Goal: Complete application form

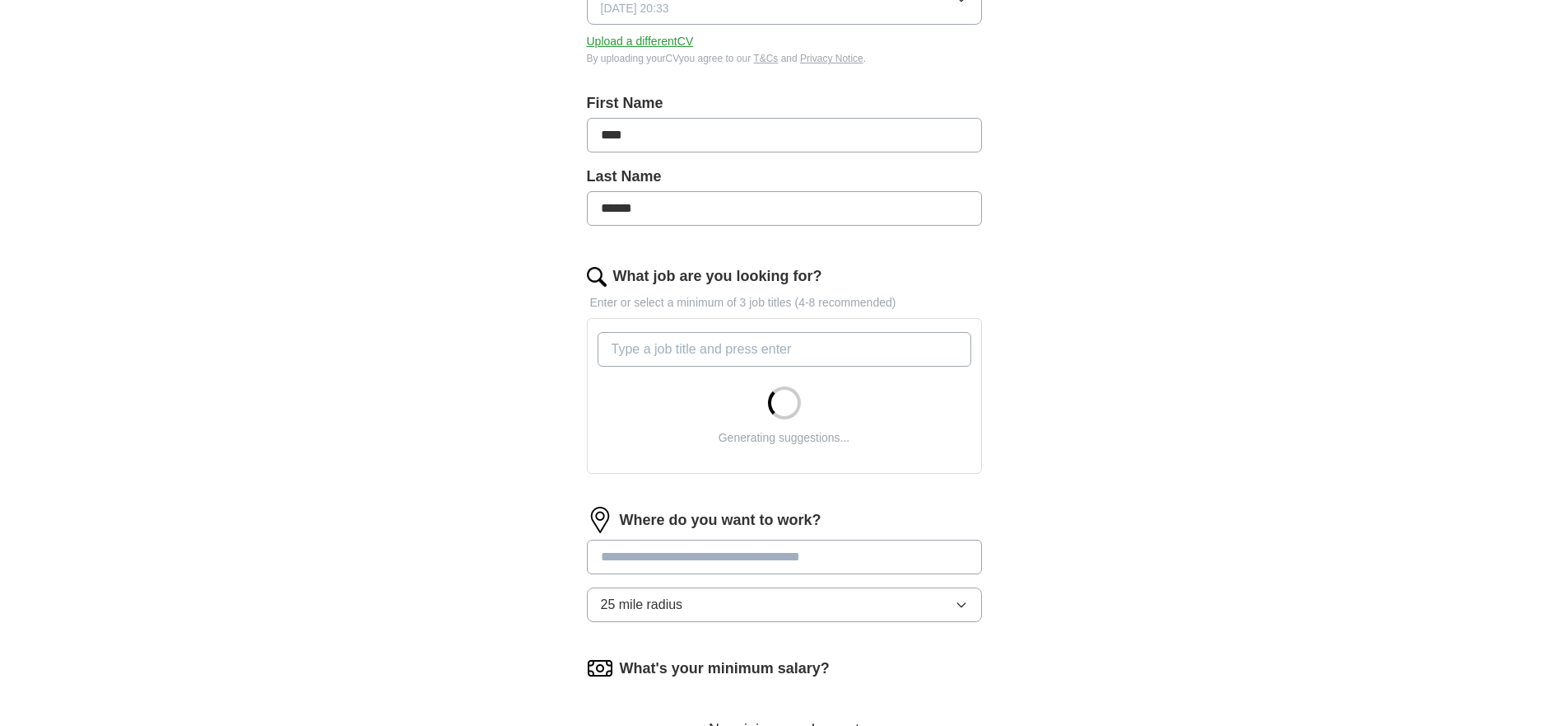
scroll to position [395, 0]
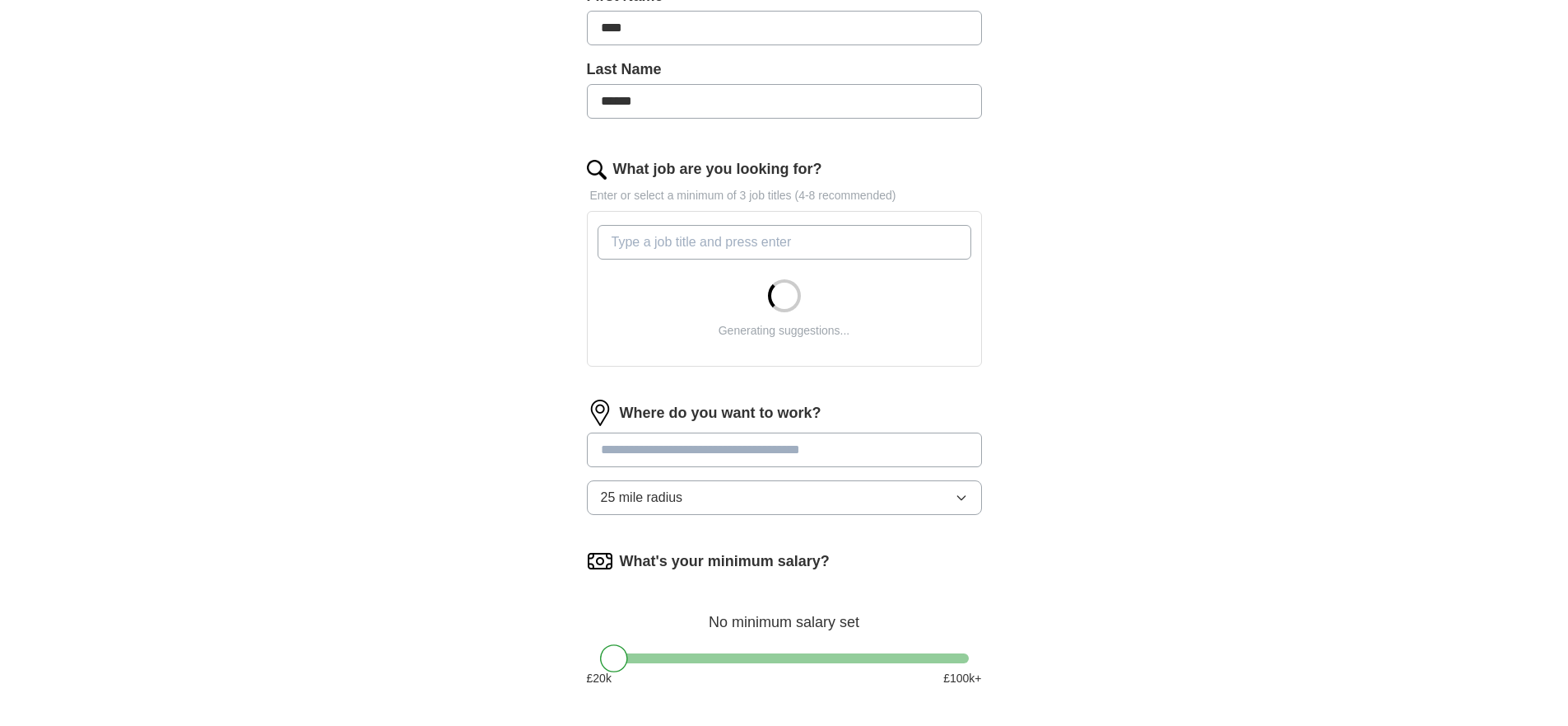
click at [771, 242] on input "What job are you looking for?" at bounding box center [784, 242] width 373 height 35
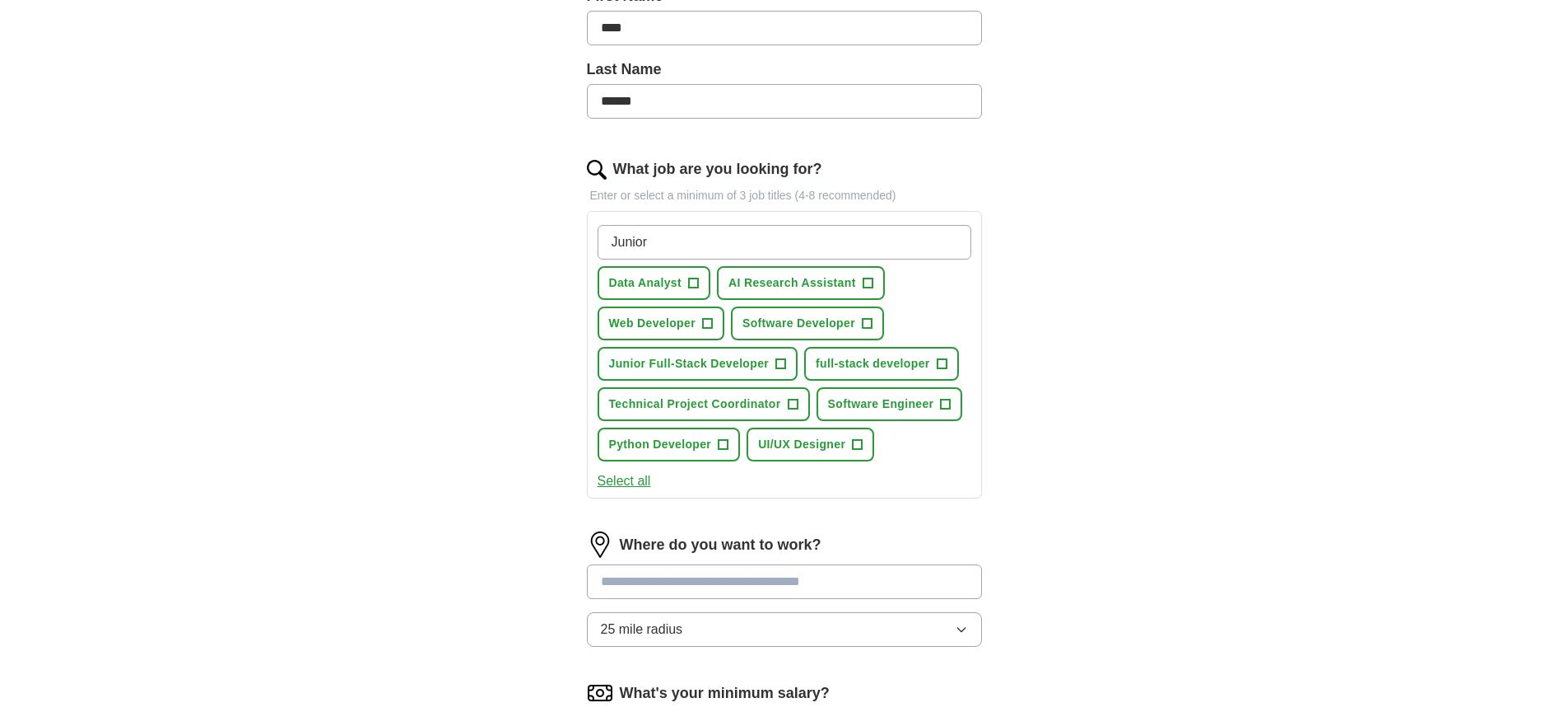
type input "Junior"
click at [712, 322] on span "+" at bounding box center [707, 323] width 10 height 13
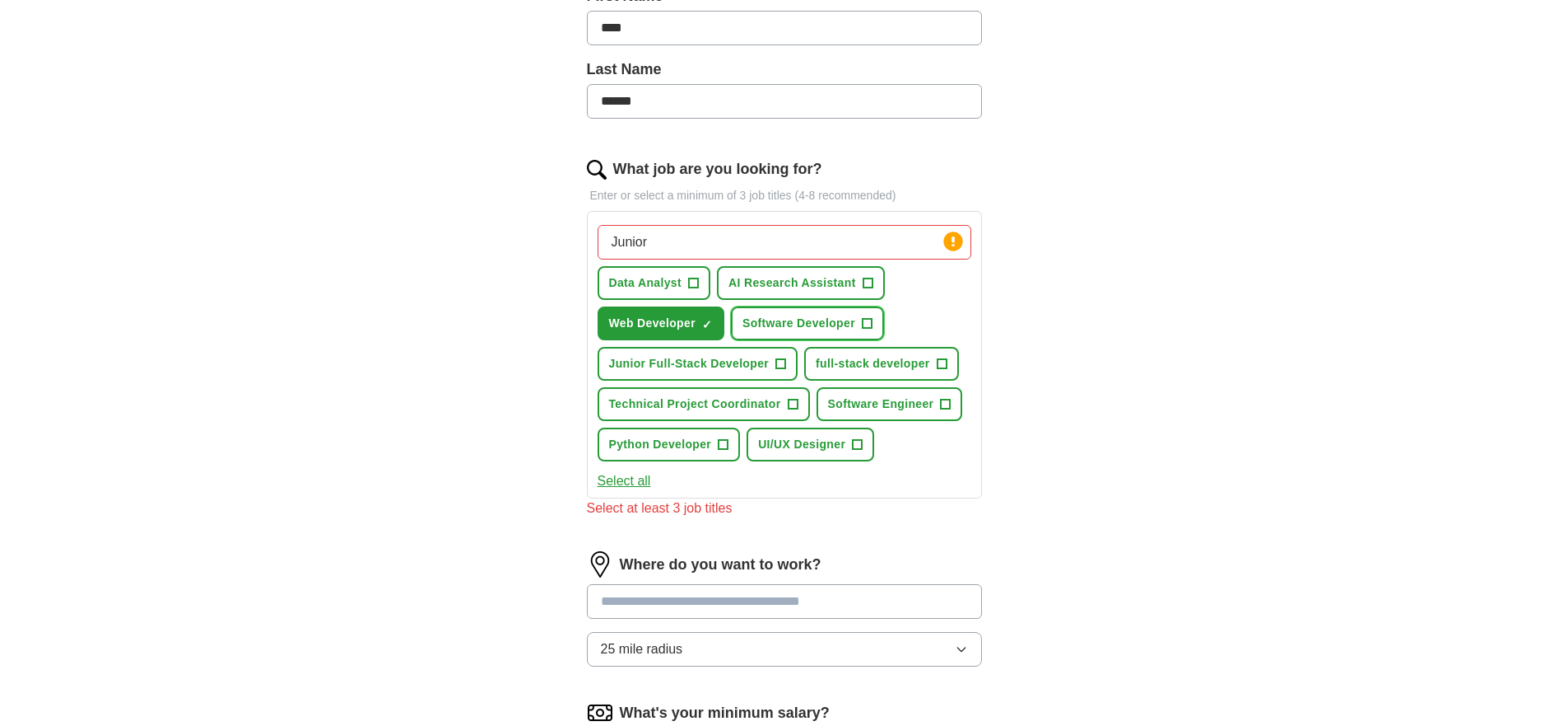
click at [854, 327] on span "Software Developer" at bounding box center [798, 323] width 112 height 17
click at [784, 361] on span "+" at bounding box center [782, 363] width 10 height 13
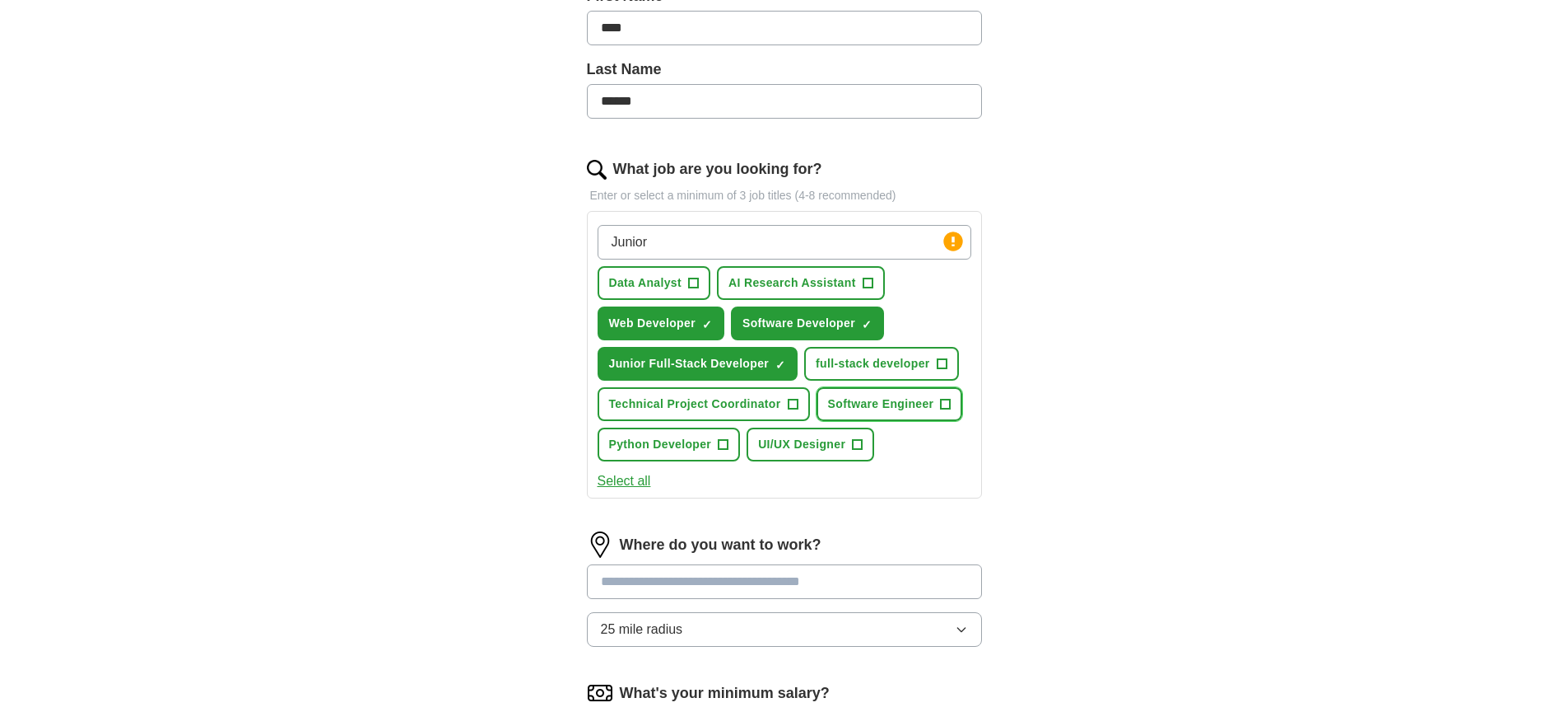
click at [933, 406] on span "Software Engineer" at bounding box center [881, 403] width 107 height 17
click at [784, 406] on button "Technical Project Coordinator +" at bounding box center [703, 404] width 212 height 34
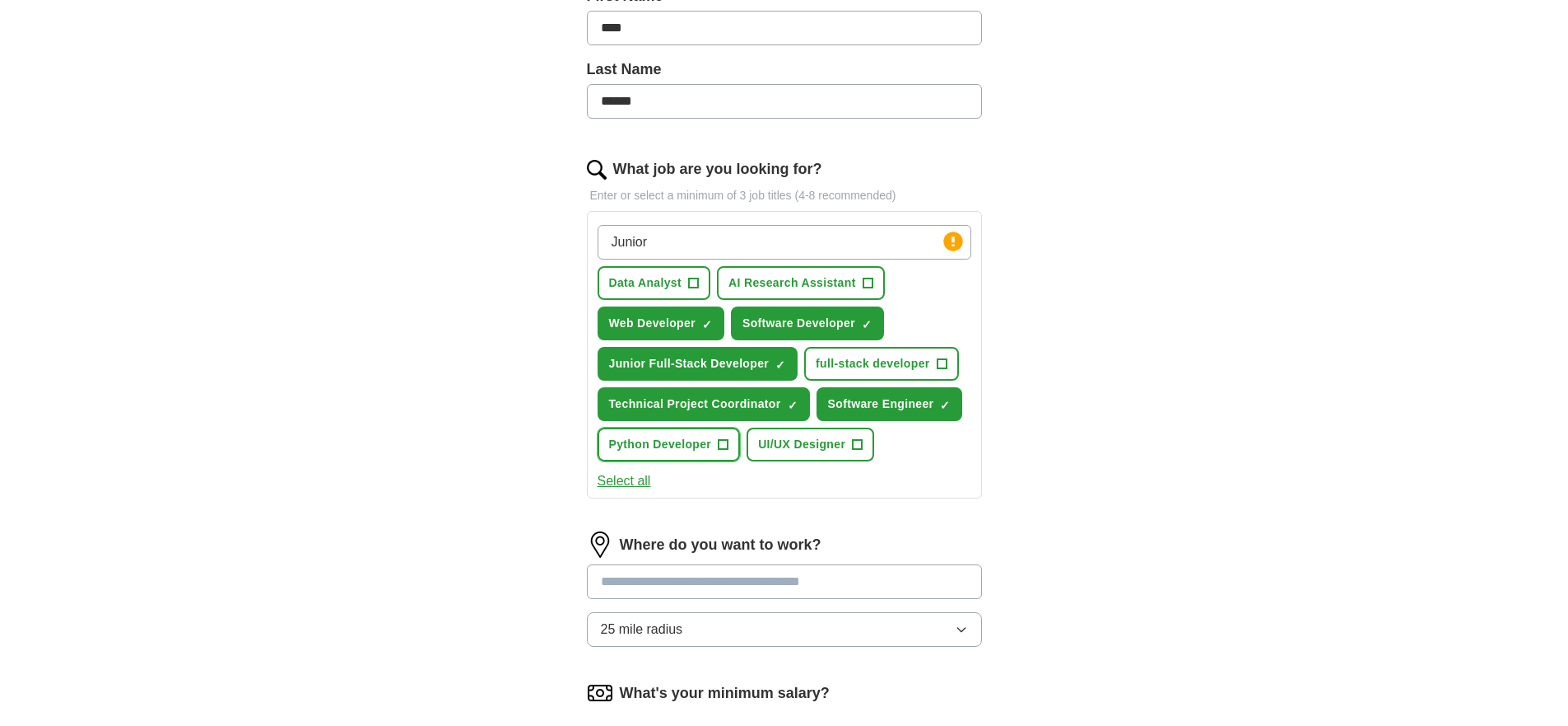
click at [719, 444] on span "+" at bounding box center [724, 444] width 10 height 13
click at [1059, 501] on div "ApplyIQ Let ApplyIQ do the hard work of searching and applying for jobs. Just t…" at bounding box center [784, 296] width 1054 height 1283
drag, startPoint x: 635, startPoint y: 249, endPoint x: 375, endPoint y: 240, distance: 260.2
click at [427, 240] on div "ApplyIQ Let ApplyIQ do the hard work of searching and applying for jobs. Just t…" at bounding box center [784, 296] width 1054 height 1283
click at [782, 499] on div "What job are you looking for? Enter or select a minimum of 3 job titles (4-8 re…" at bounding box center [784, 335] width 395 height 354
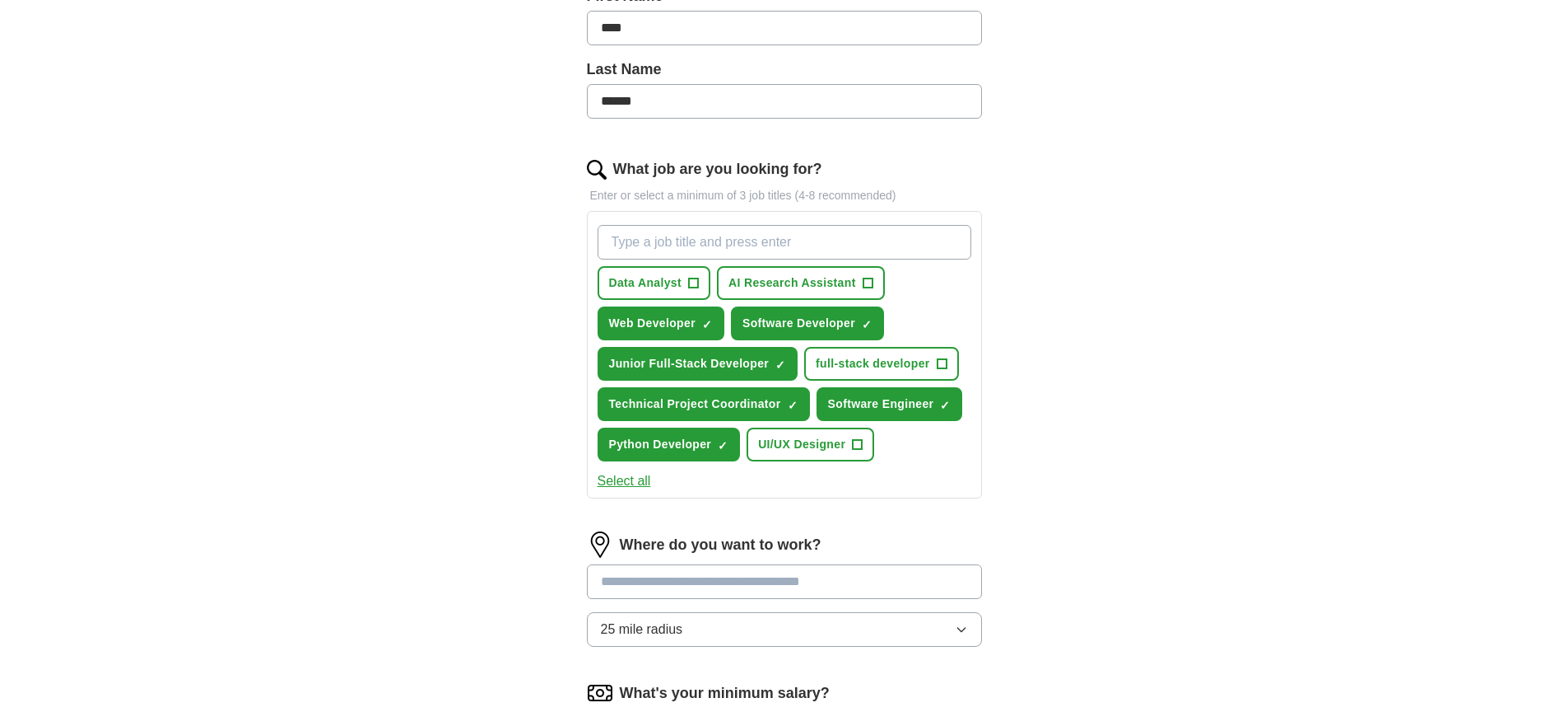
click at [759, 579] on input at bounding box center [784, 581] width 395 height 35
type input "******"
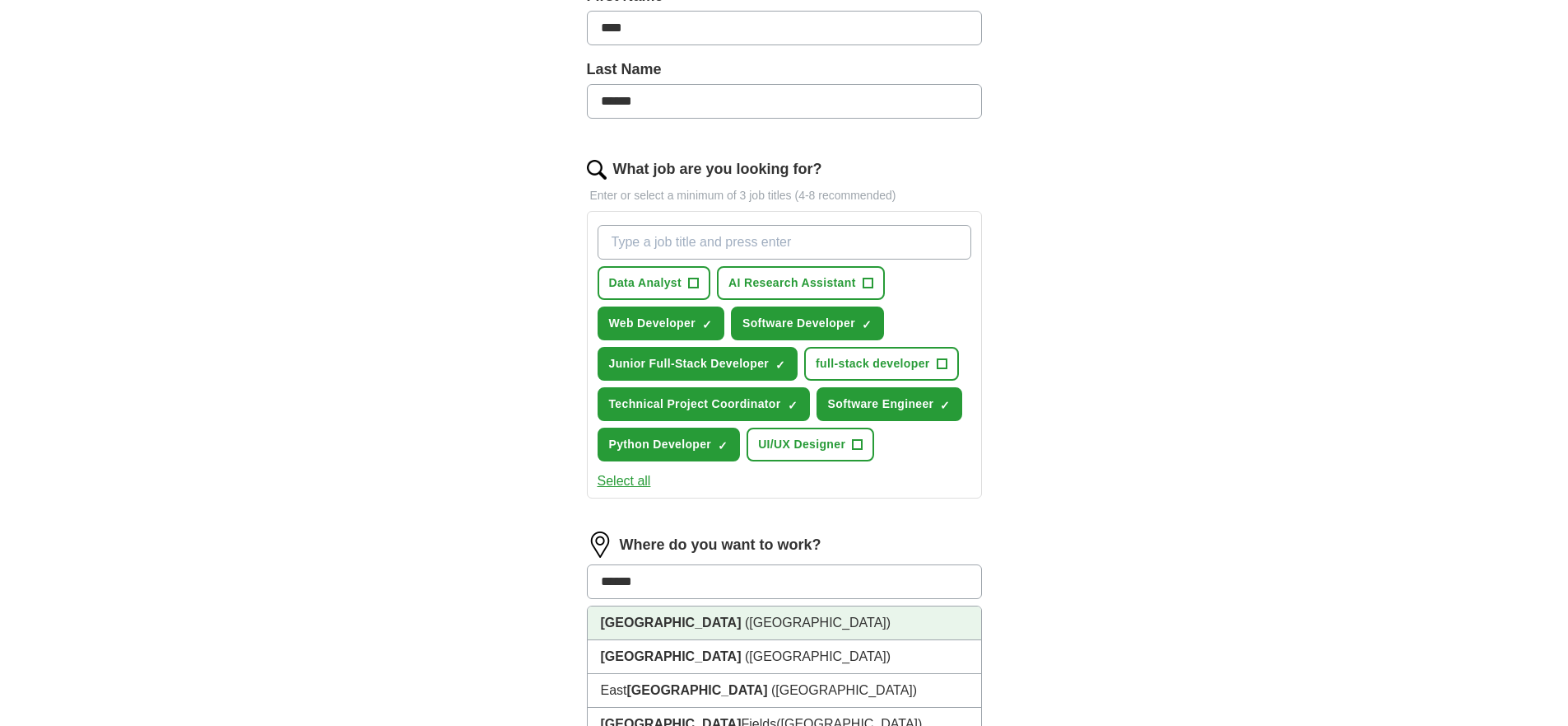
click at [813, 619] on li "[GEOGRAPHIC_DATA] ([GEOGRAPHIC_DATA])" at bounding box center [784, 623] width 393 height 34
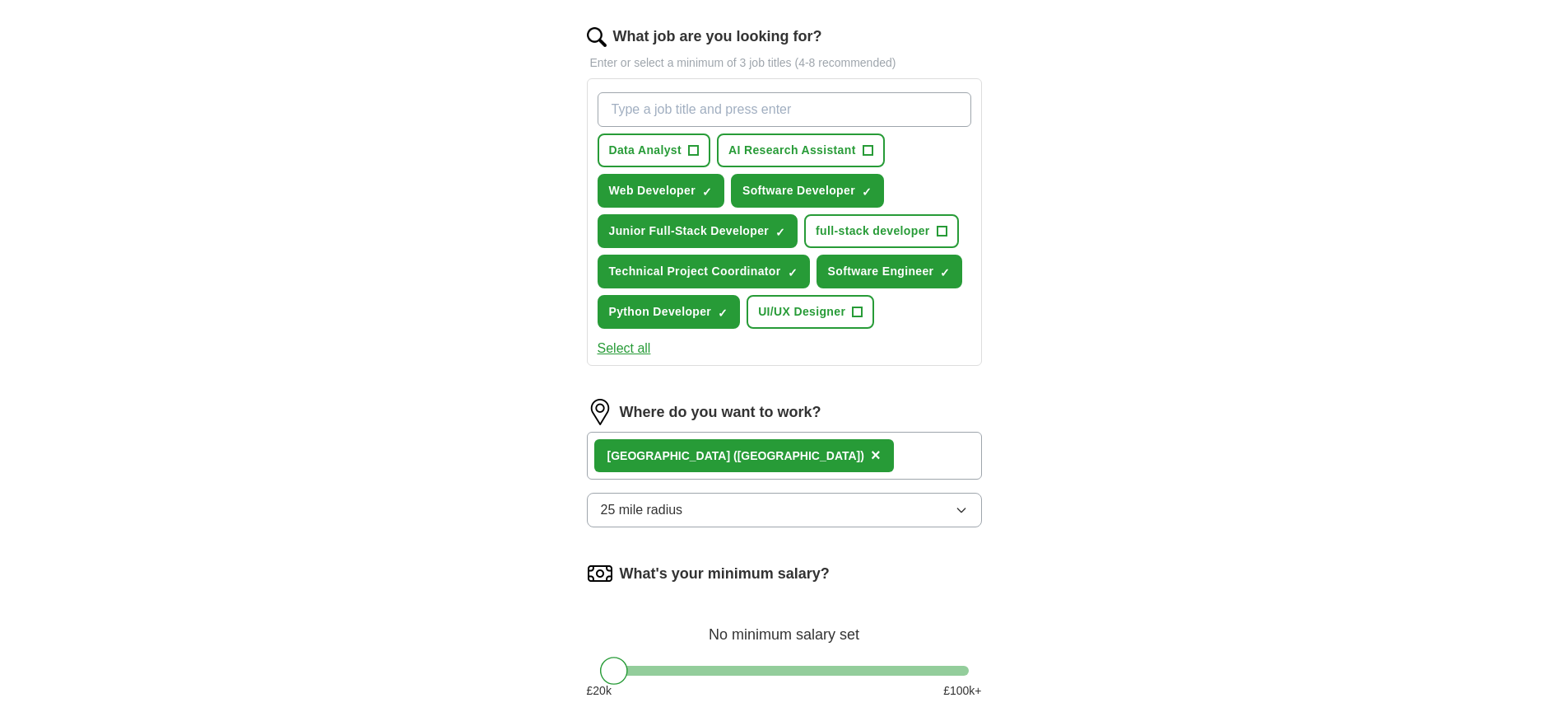
scroll to position [719, 0]
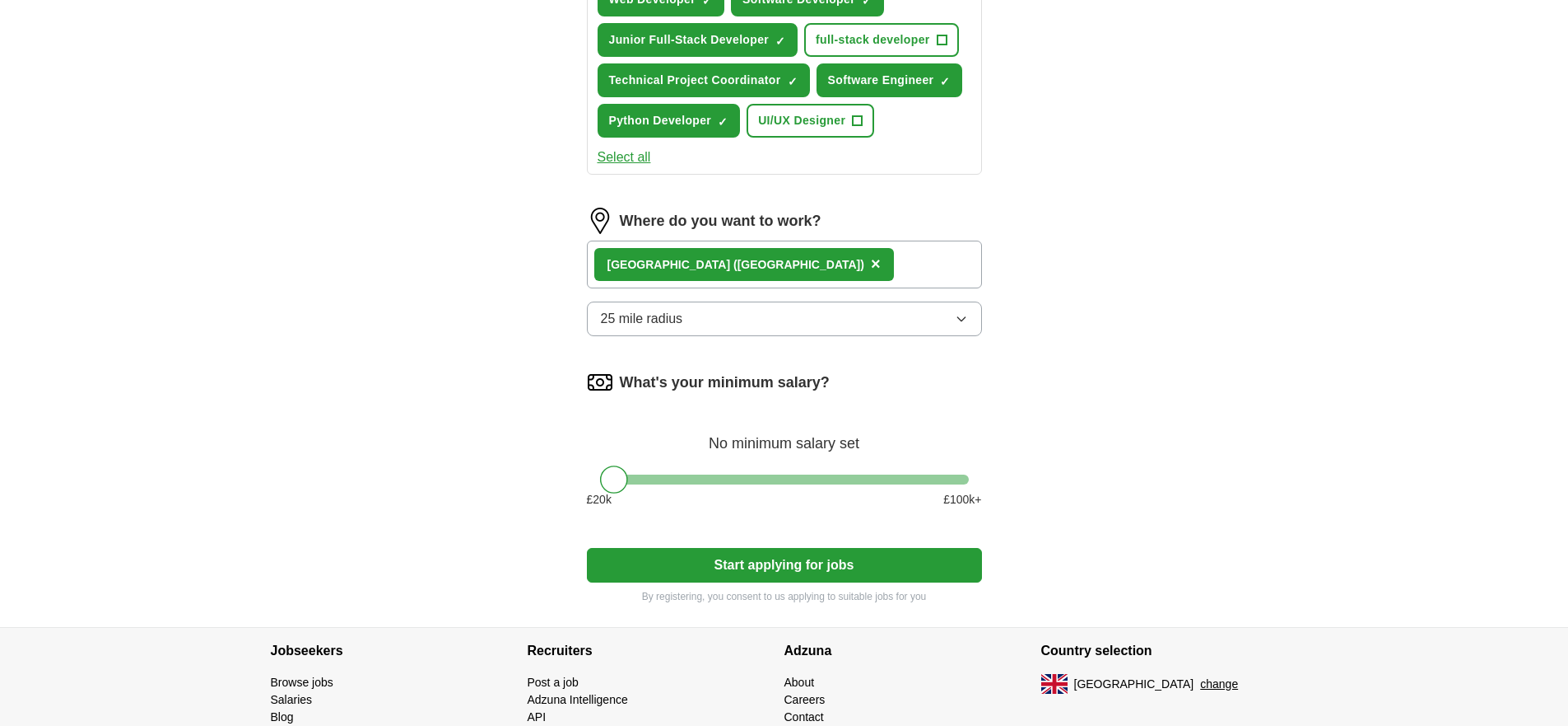
click at [800, 329] on button "25 mile radius" at bounding box center [784, 319] width 395 height 35
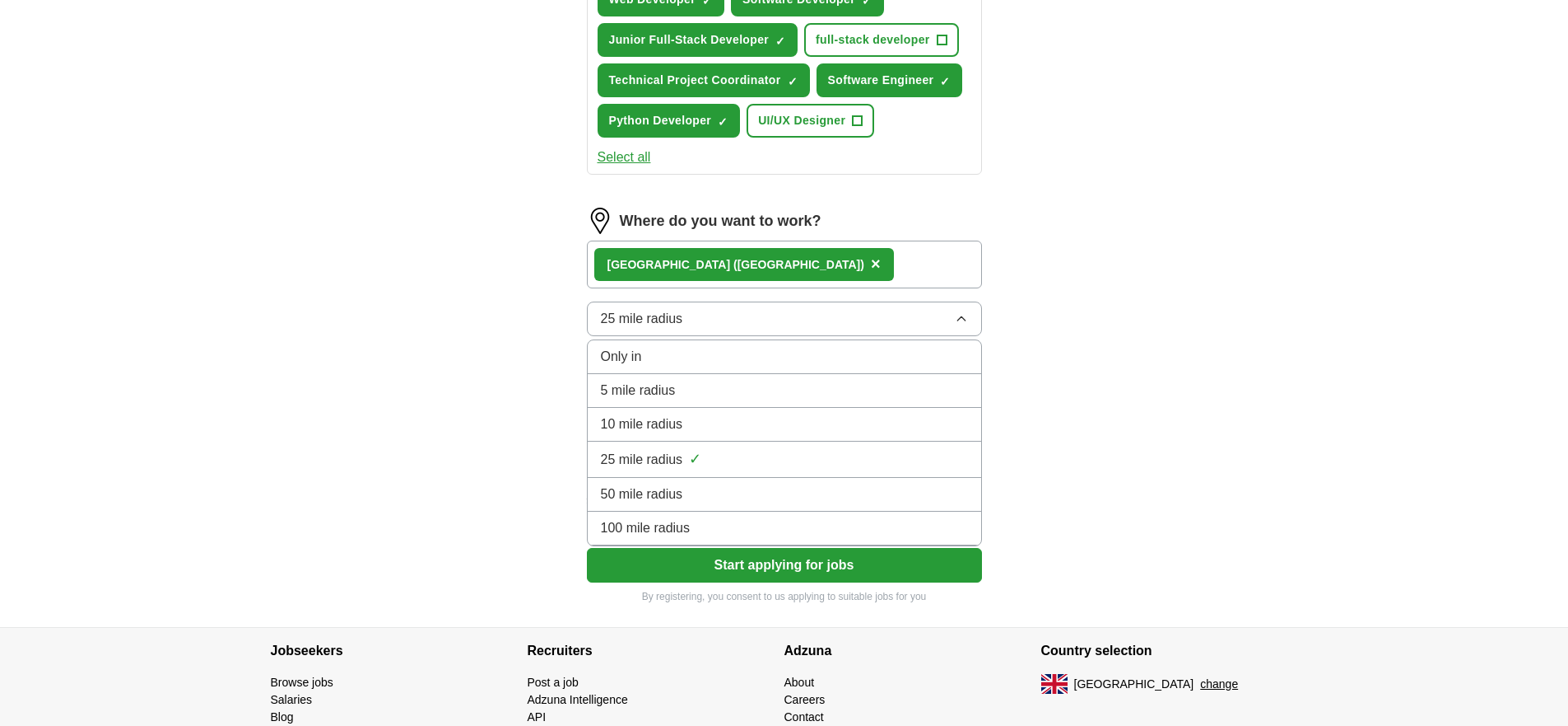
click at [800, 325] on button "25 mile radius" at bounding box center [784, 319] width 395 height 35
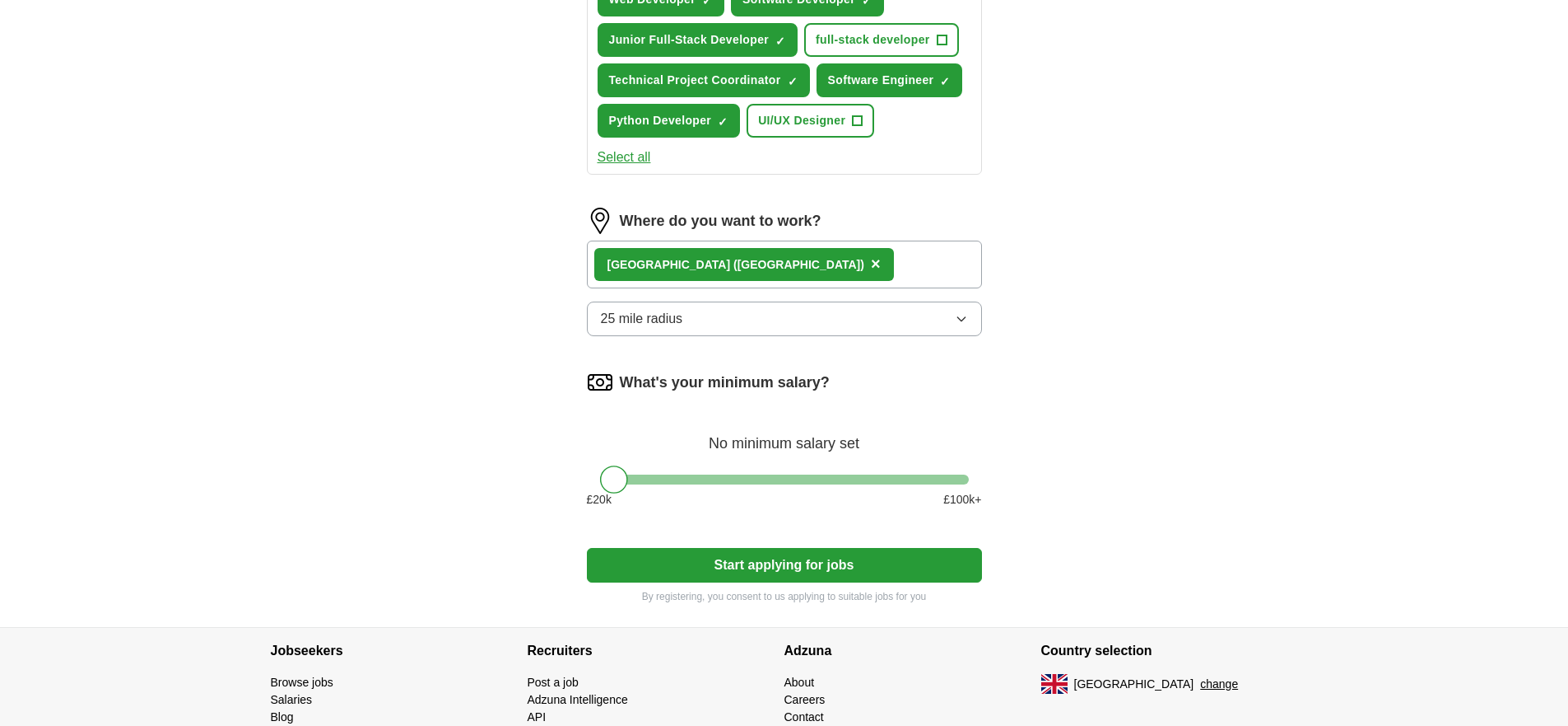
click at [779, 334] on button "25 mile radius" at bounding box center [784, 319] width 395 height 35
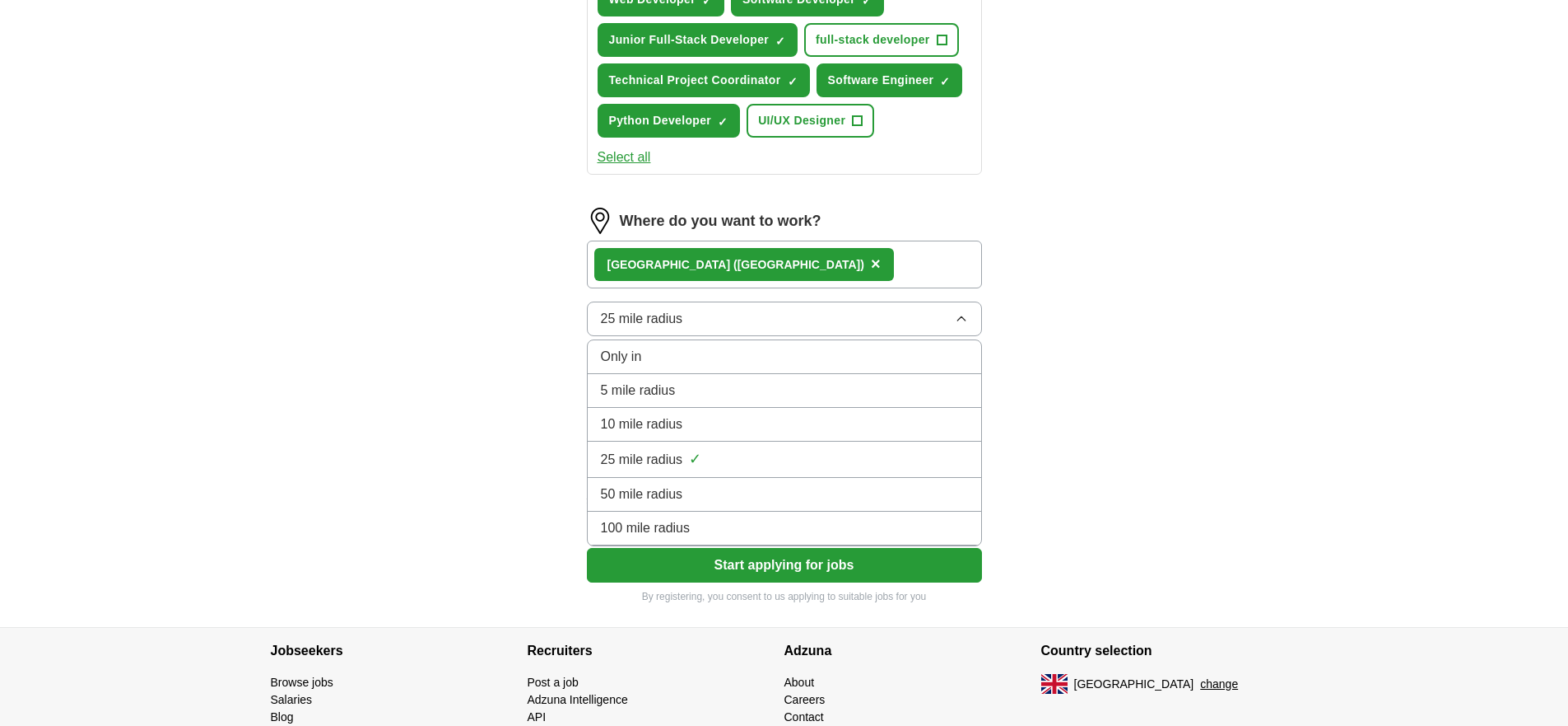
click at [678, 421] on span "10 mile radius" at bounding box center [642, 424] width 83 height 20
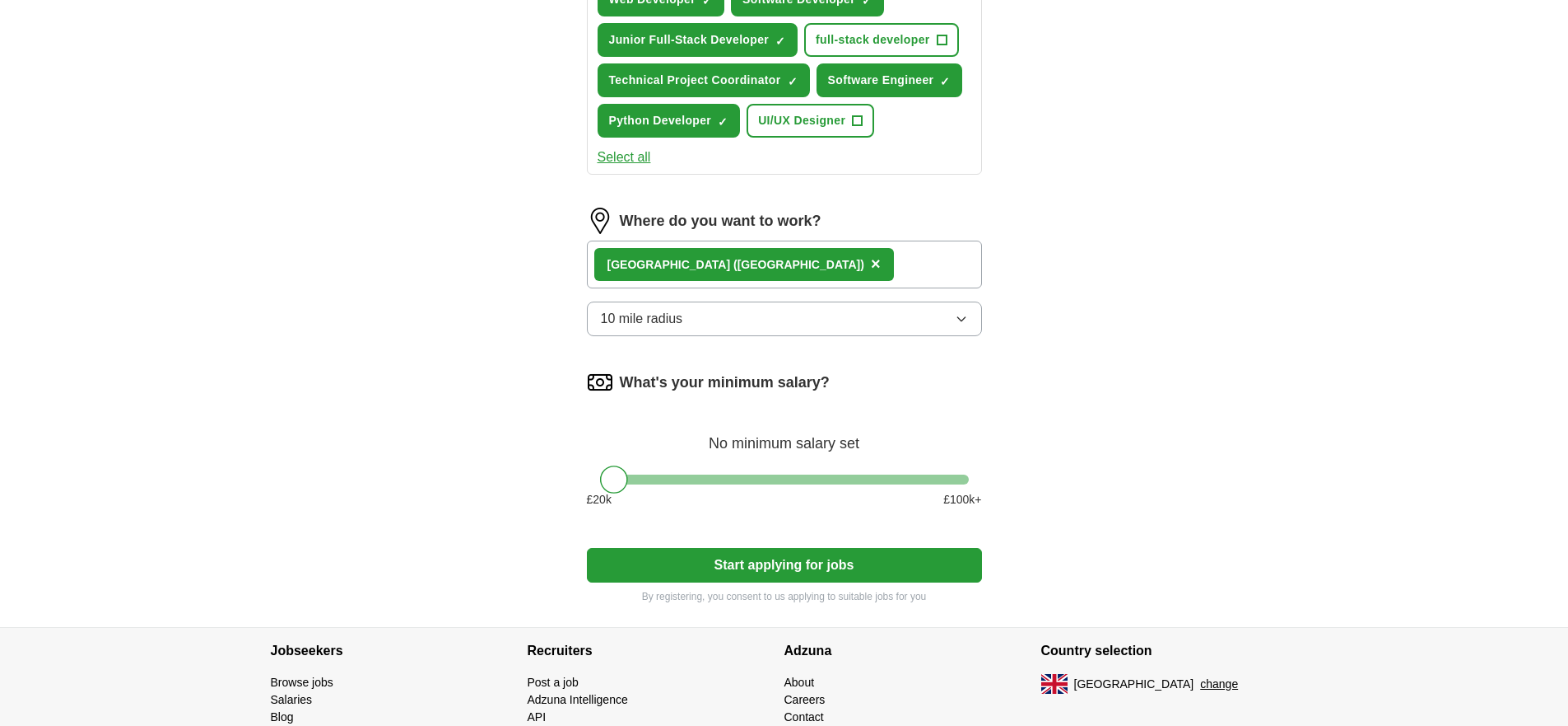
click at [777, 264] on div "[GEOGRAPHIC_DATA] ([GEOGRAPHIC_DATA]) ×" at bounding box center [784, 264] width 395 height 48
click at [734, 269] on div "[GEOGRAPHIC_DATA] ([GEOGRAPHIC_DATA]) ×" at bounding box center [784, 264] width 395 height 48
click at [772, 569] on button "Start applying for jobs" at bounding box center [784, 565] width 395 height 35
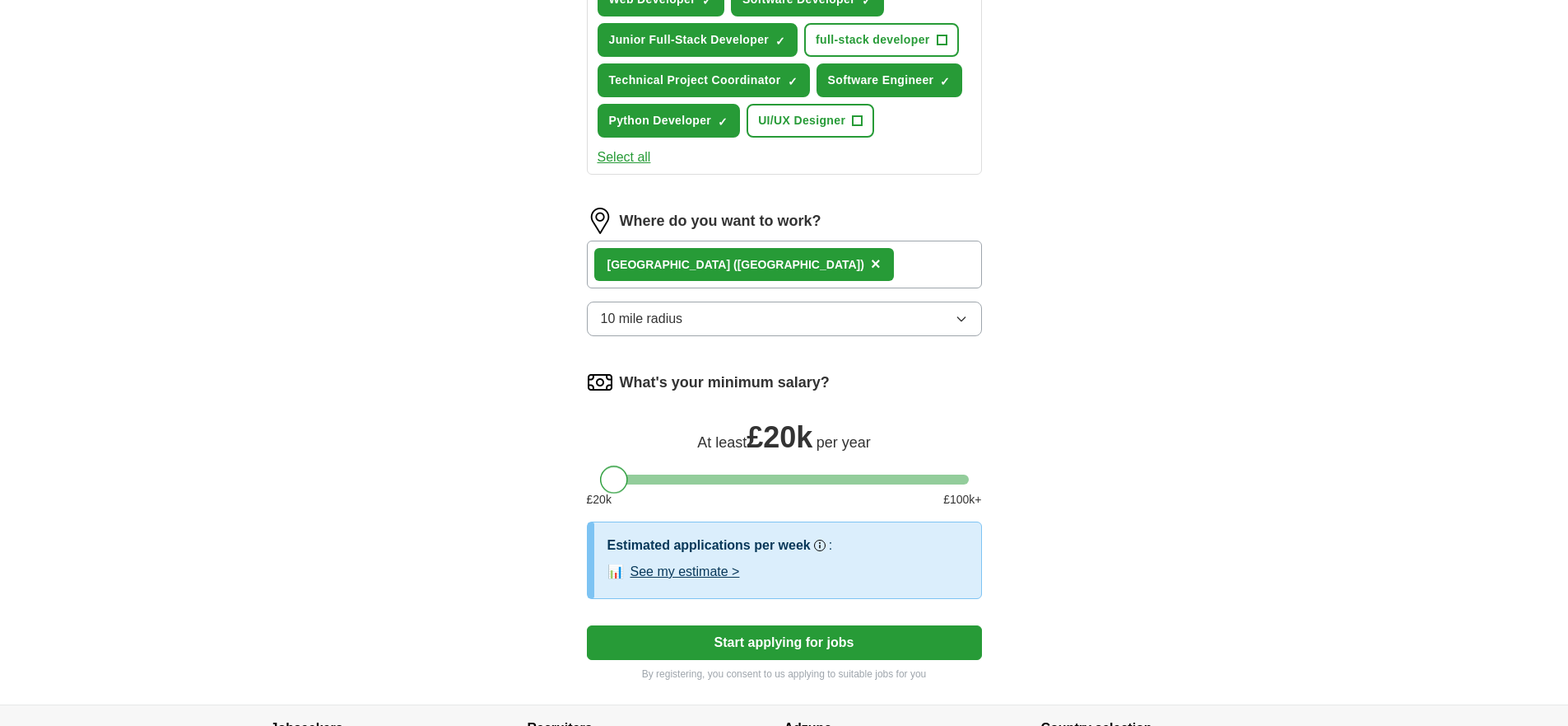
click at [616, 490] on div at bounding box center [614, 479] width 28 height 28
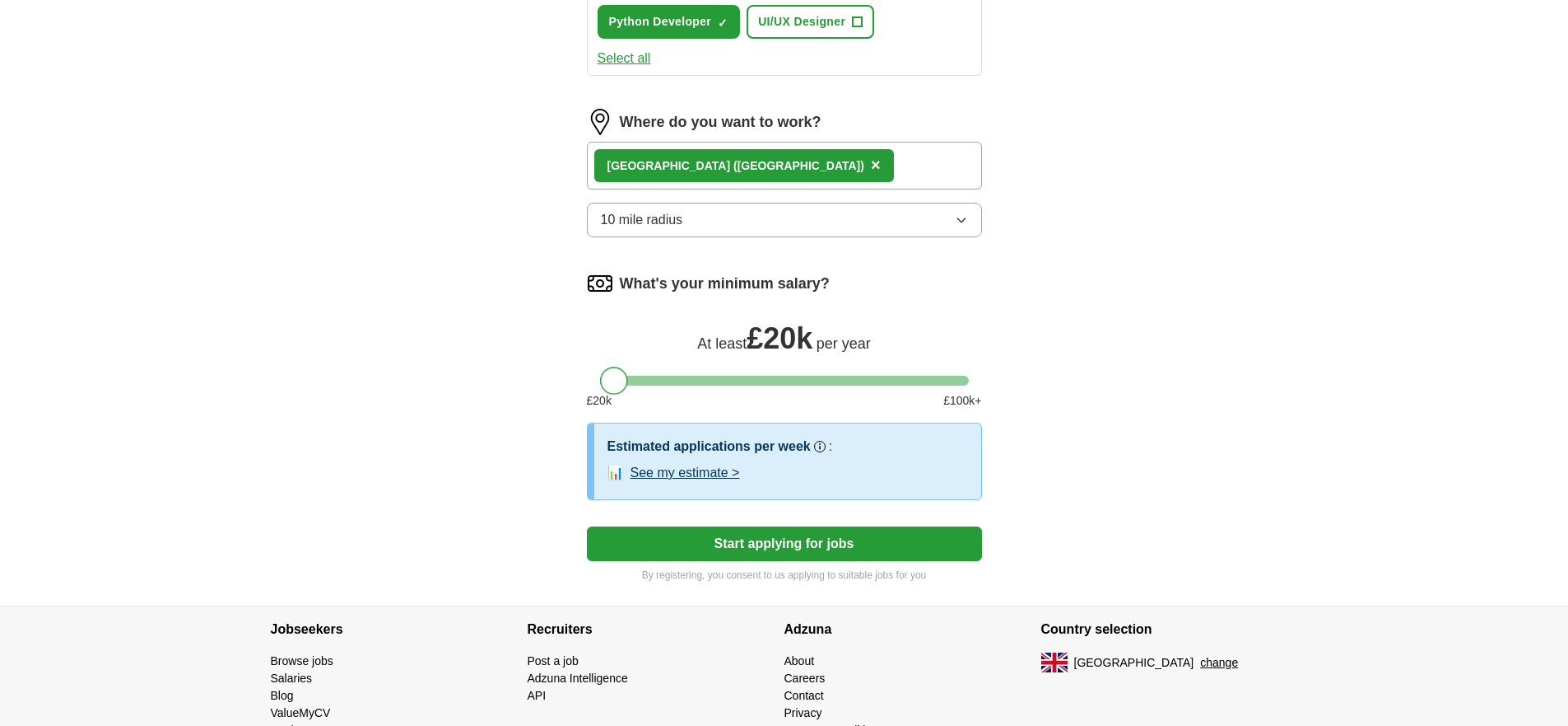
click at [864, 557] on button "Start applying for jobs" at bounding box center [784, 543] width 395 height 35
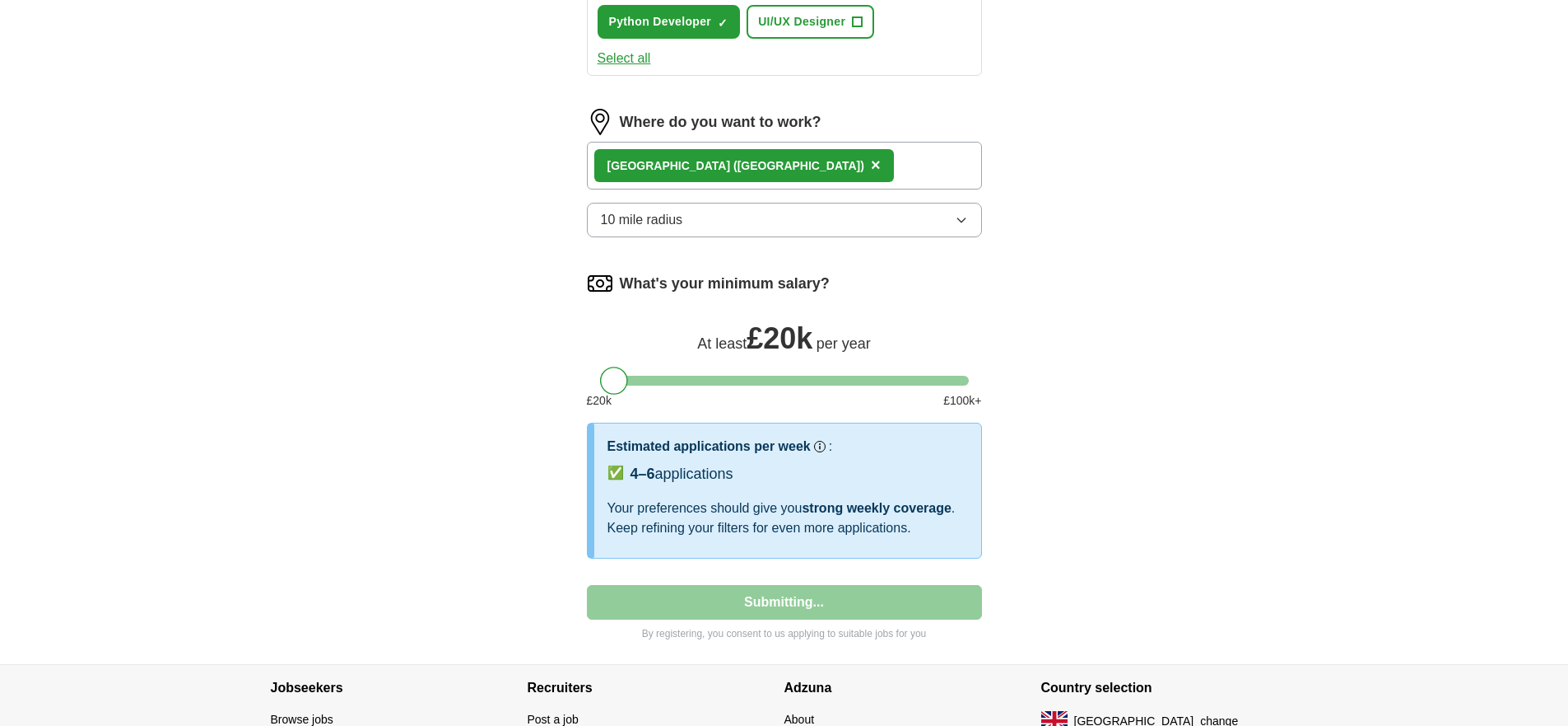
select select "**"
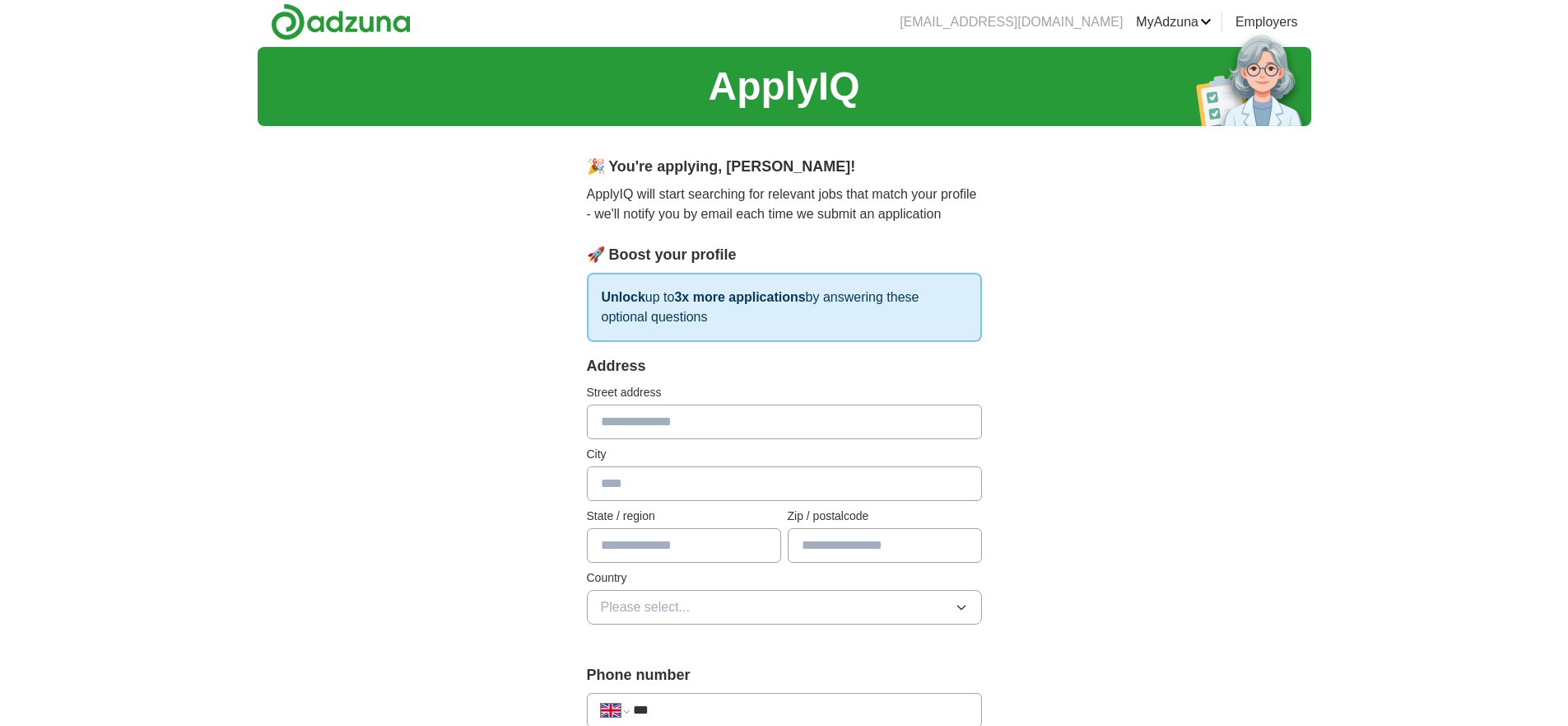
scroll to position [0, 0]
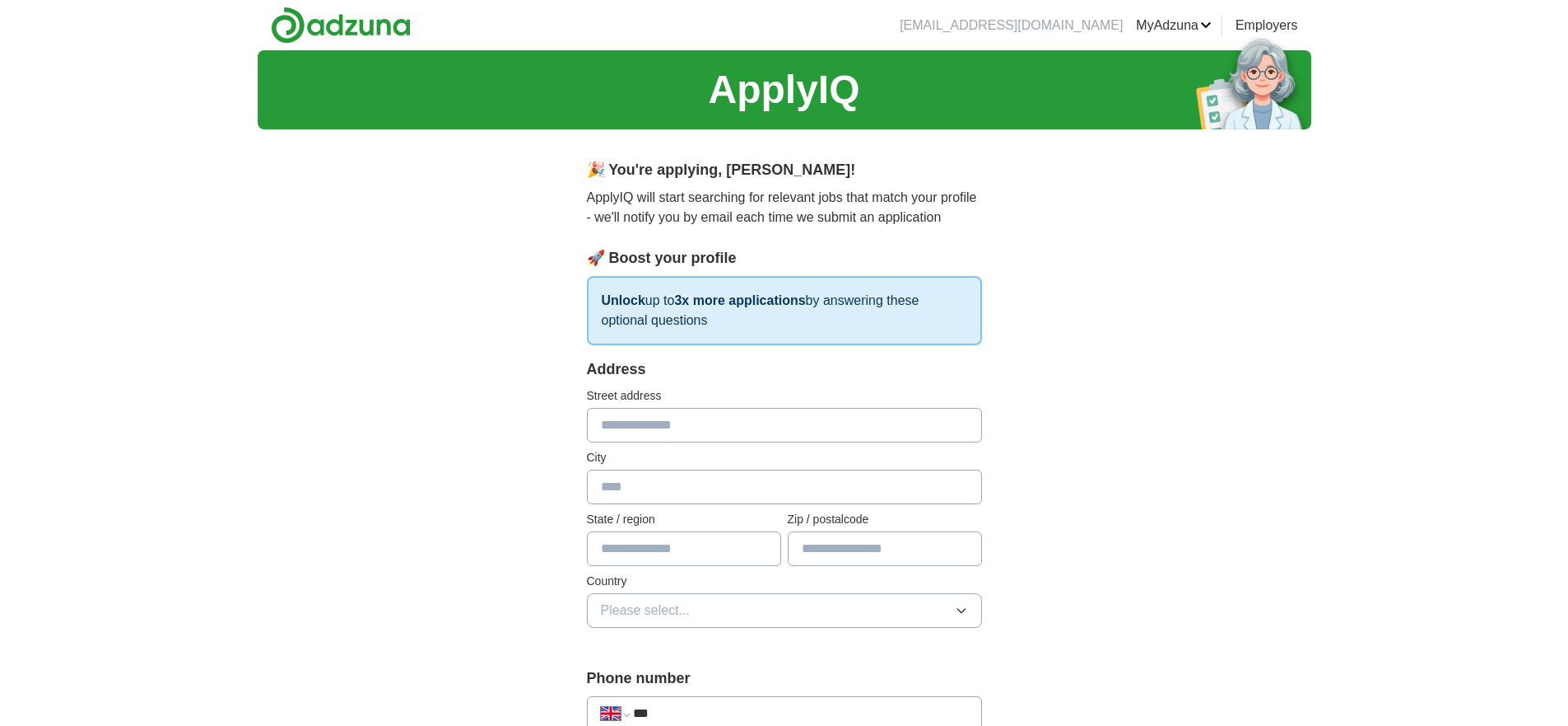
click at [694, 415] on input "text" at bounding box center [784, 424] width 395 height 35
type input "**********"
type input "*********"
type input "******"
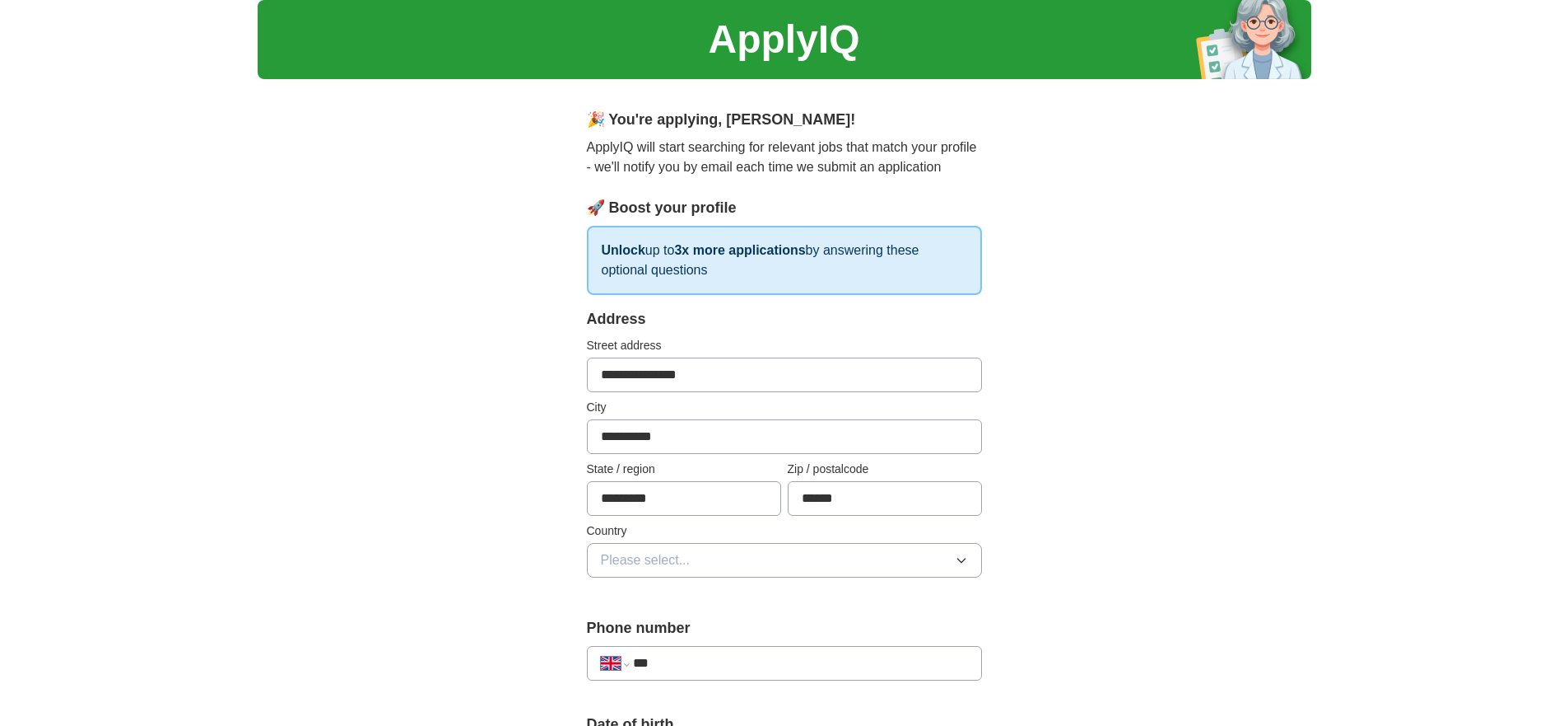
scroll to position [99, 0]
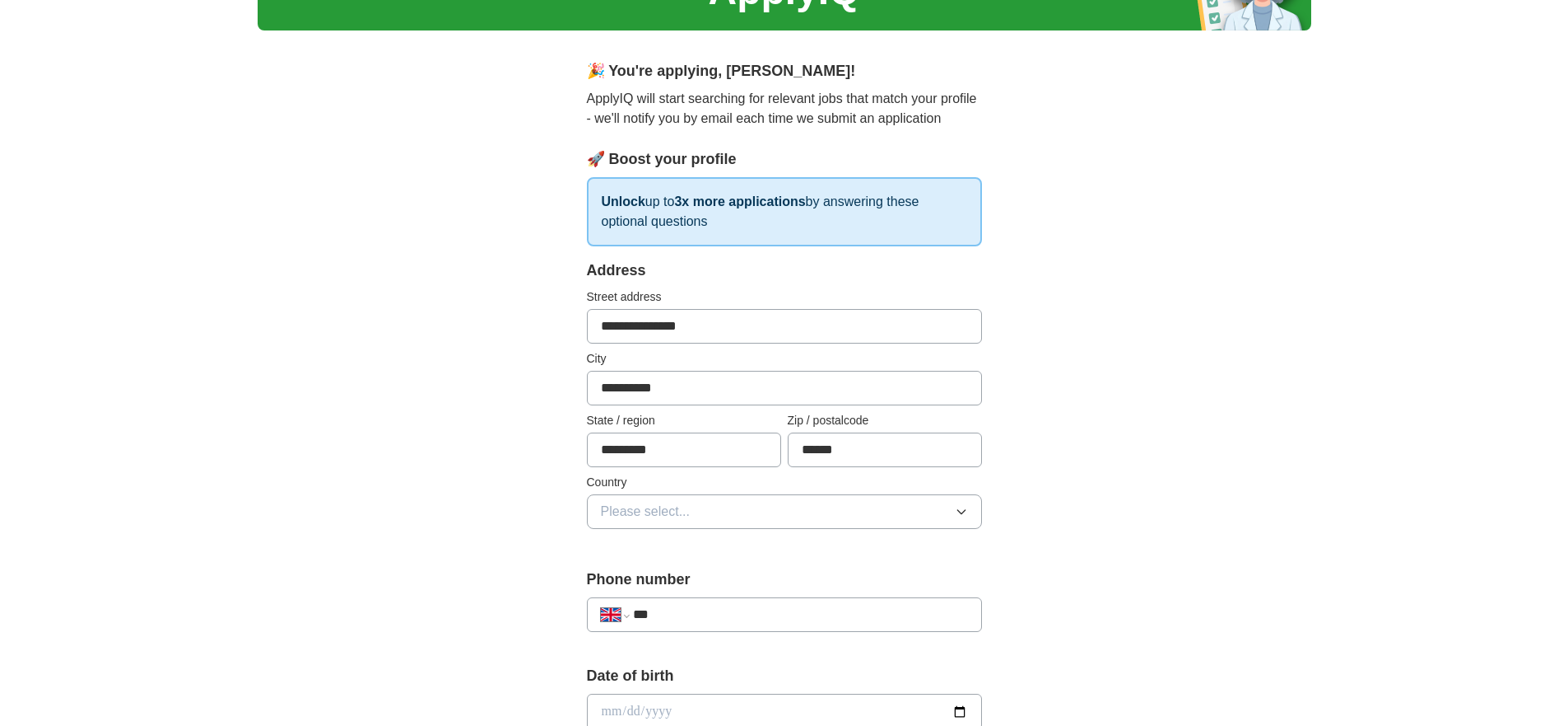
click at [727, 507] on button "Please select..." at bounding box center [784, 511] width 395 height 35
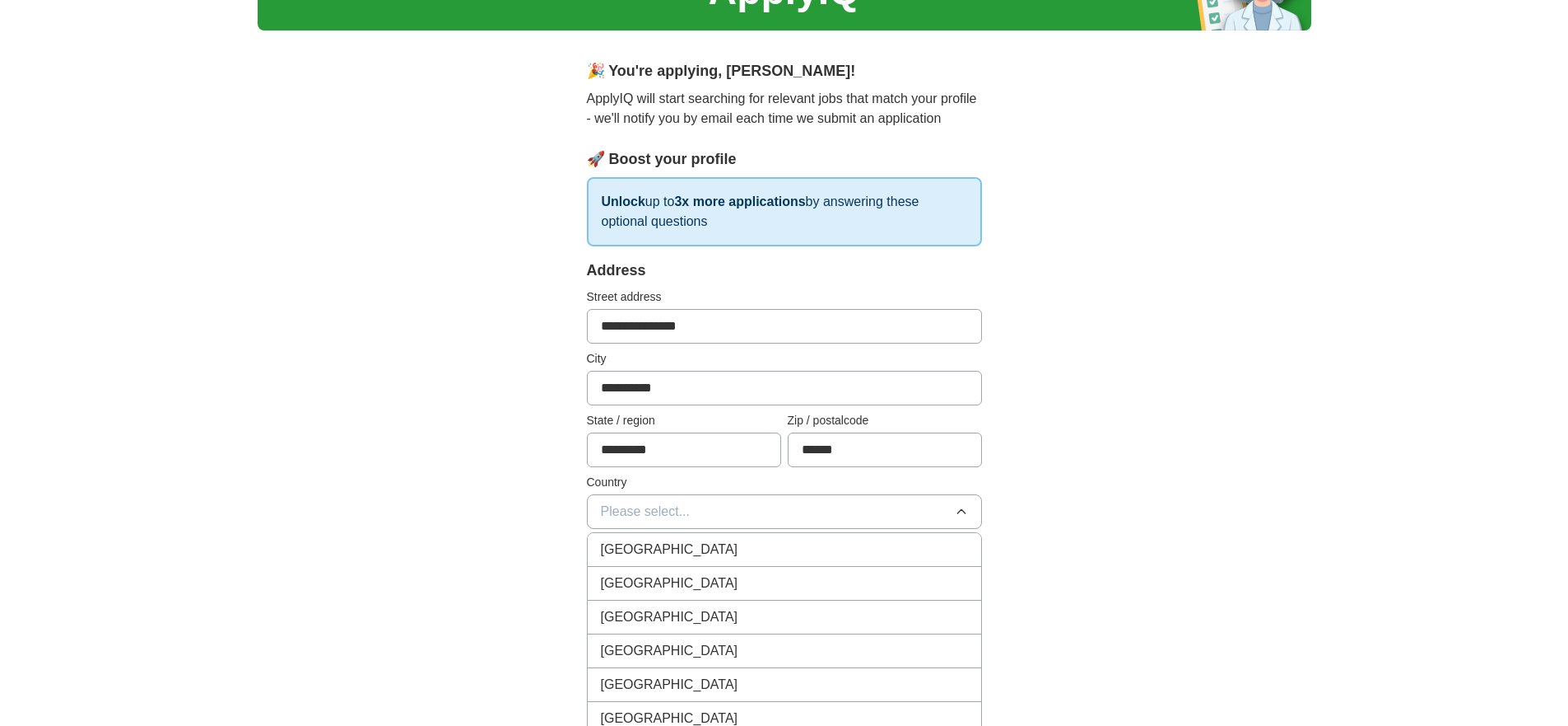
click at [676, 545] on span "[GEOGRAPHIC_DATA]" at bounding box center [670, 550] width 137 height 20
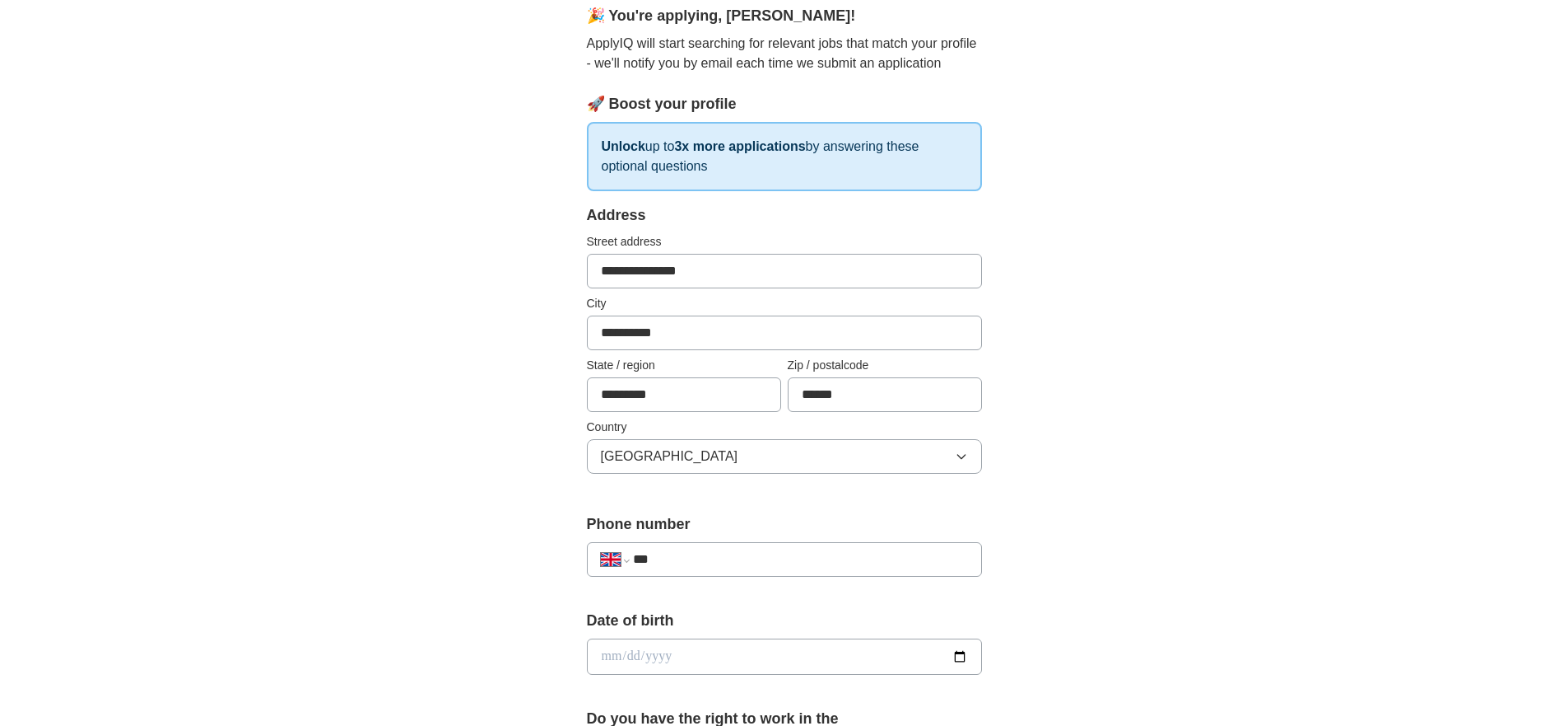
scroll to position [197, 0]
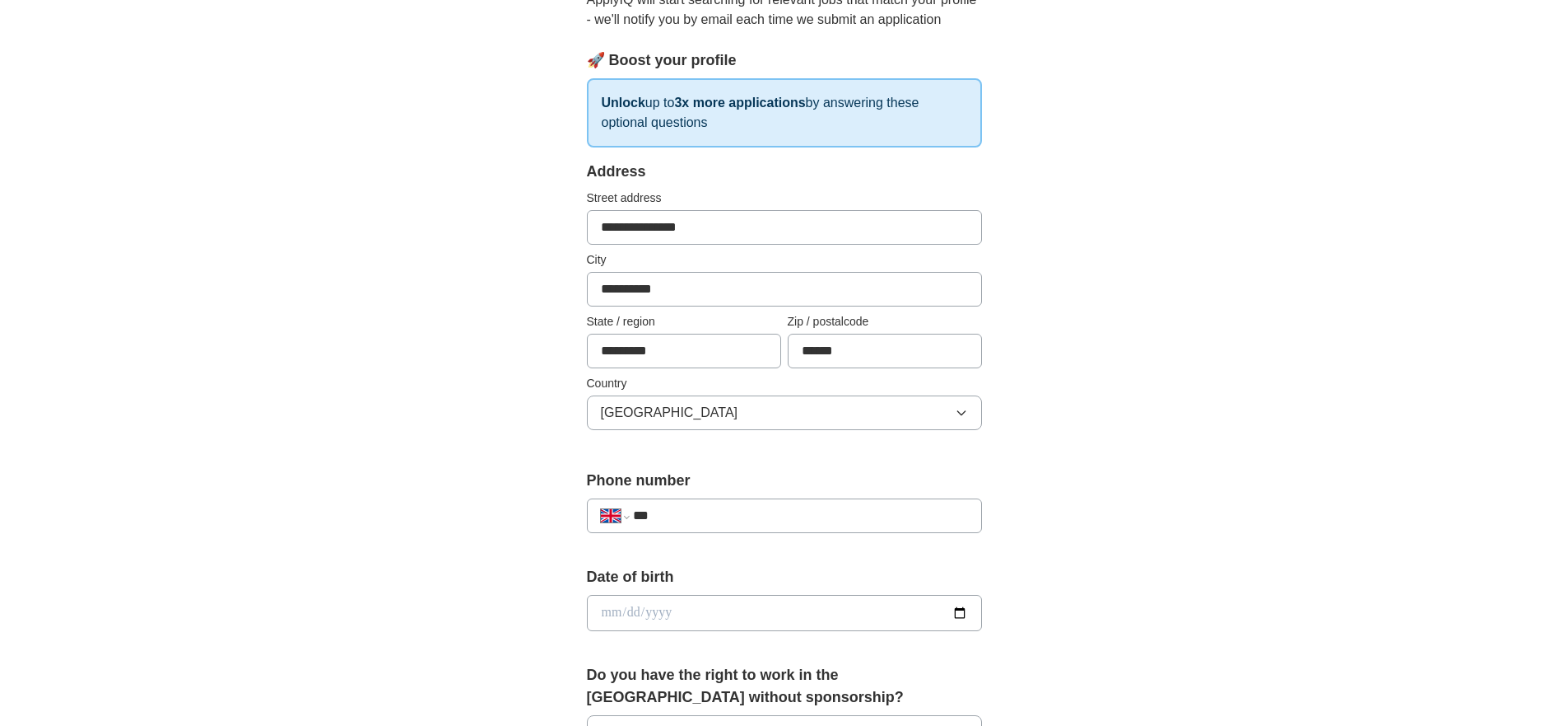
click at [703, 506] on input "***" at bounding box center [800, 516] width 335 height 20
type input "**********"
click at [614, 597] on input "date" at bounding box center [784, 612] width 395 height 36
click at [606, 606] on input "date" at bounding box center [784, 612] width 395 height 36
type input "**********"
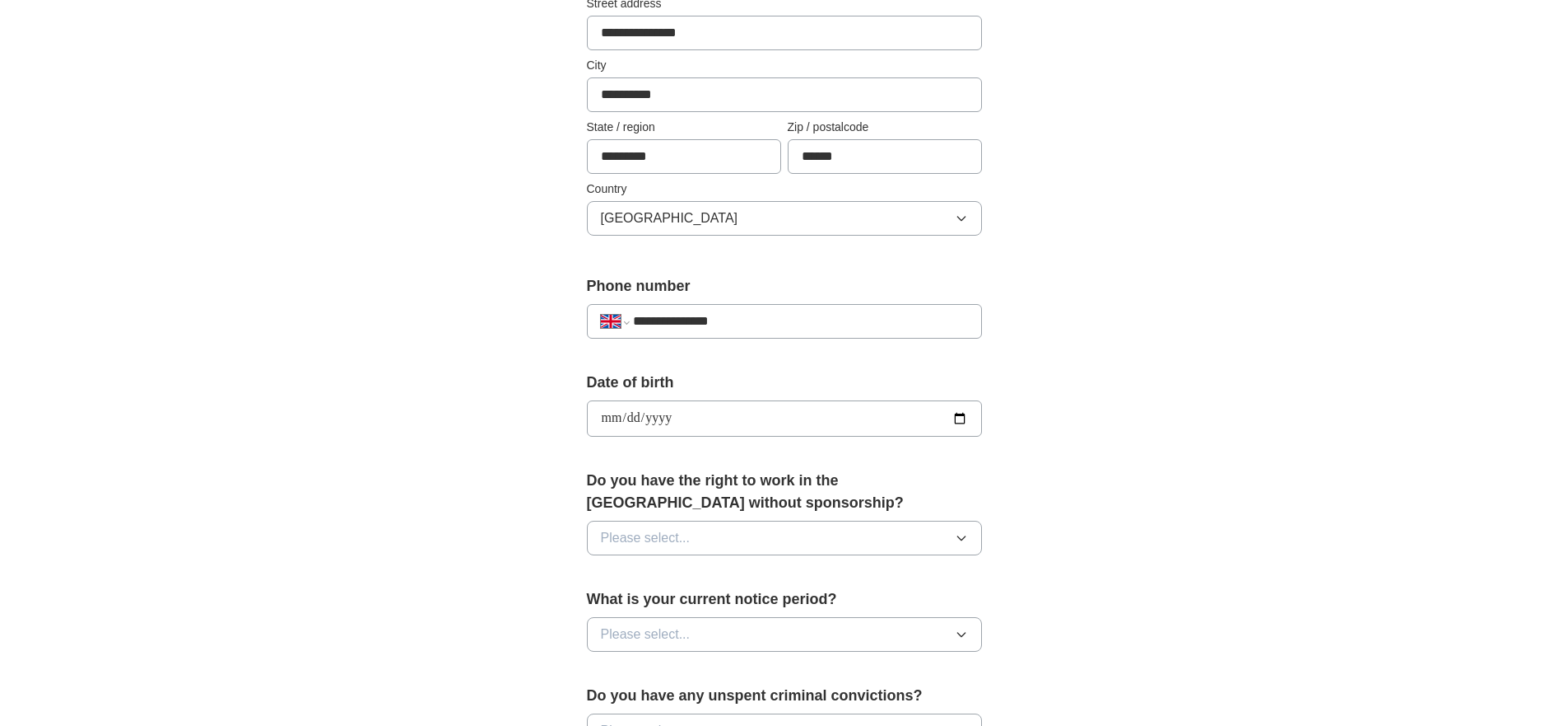
scroll to position [395, 0]
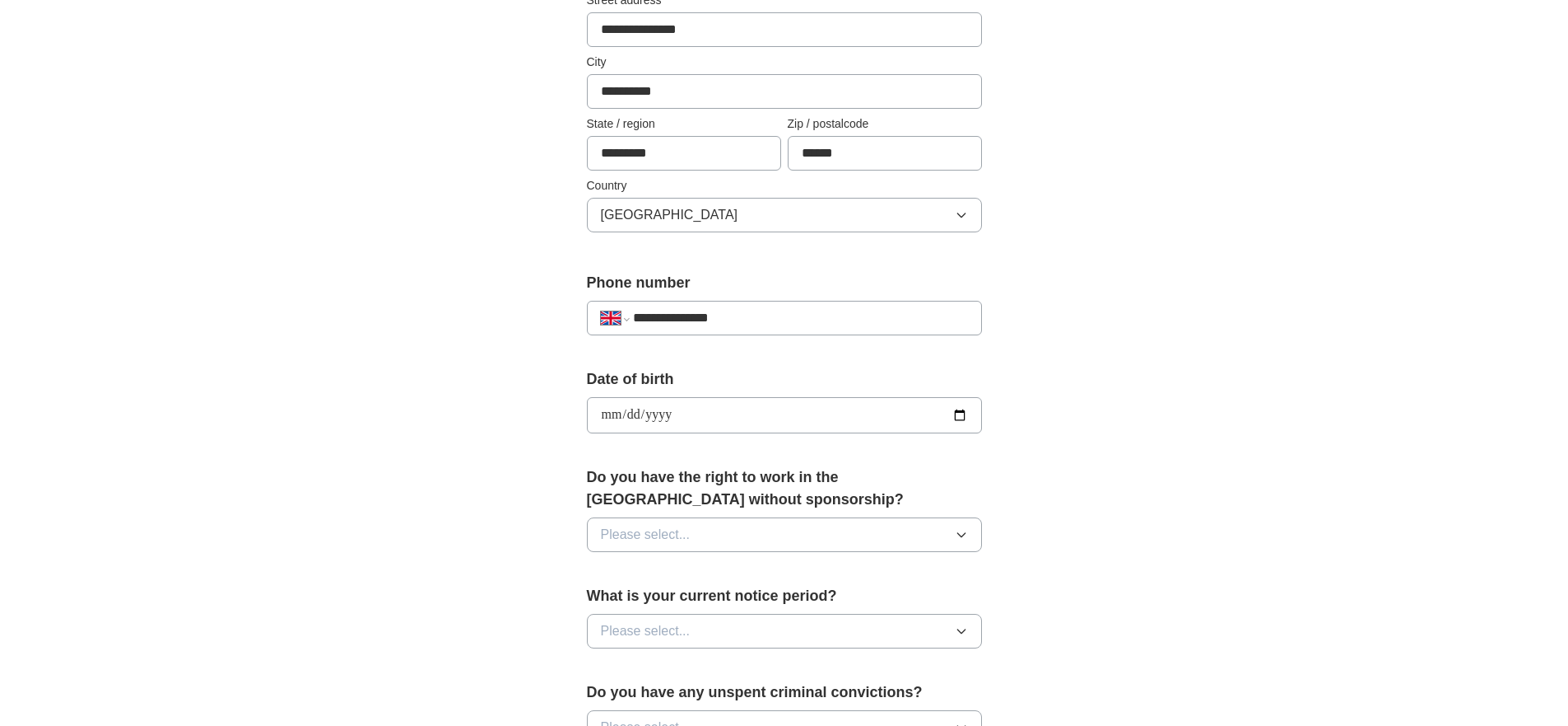
click at [757, 533] on button "Please select..." at bounding box center [784, 534] width 395 height 35
click at [622, 568] on div "Yes" at bounding box center [784, 573] width 367 height 20
click at [726, 621] on button "Please select..." at bounding box center [784, 630] width 395 height 35
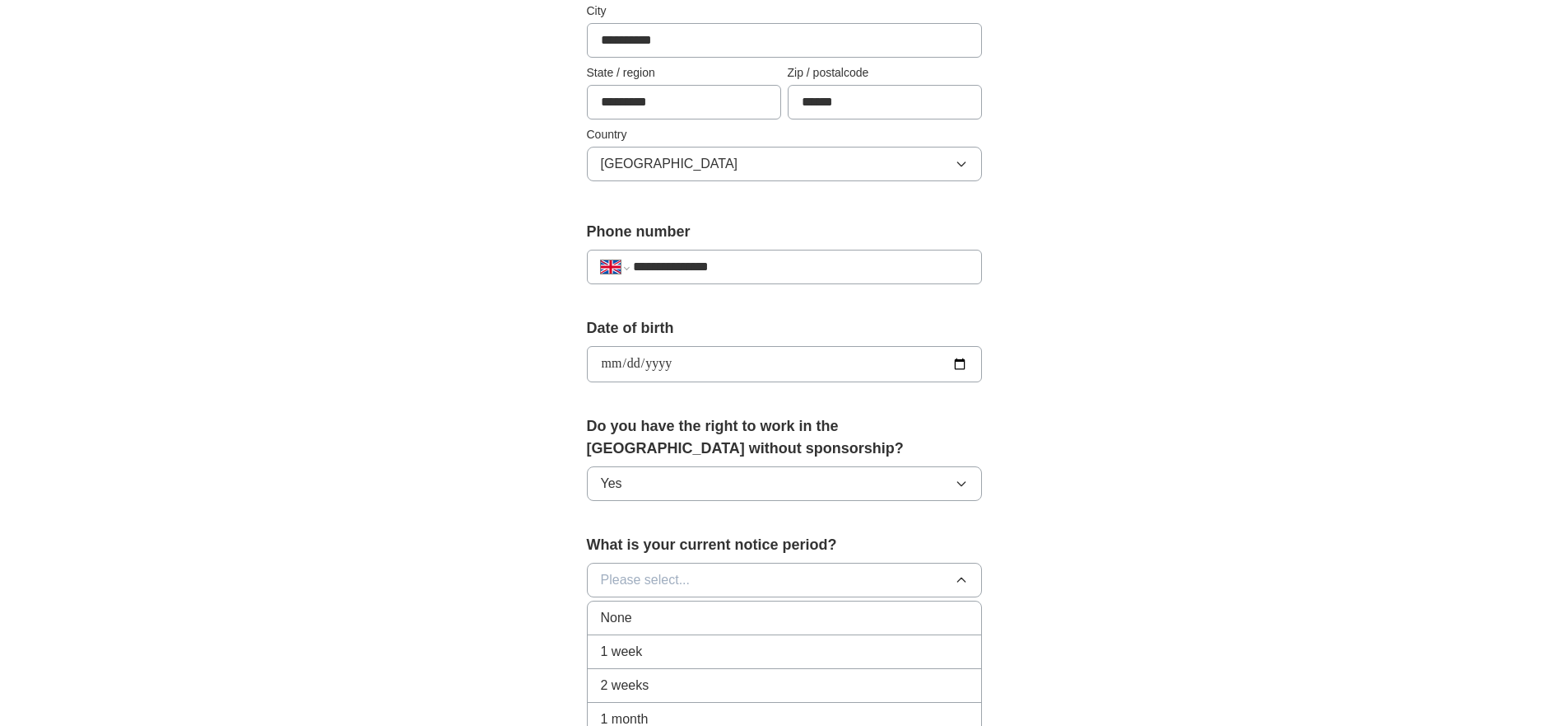
scroll to position [494, 0]
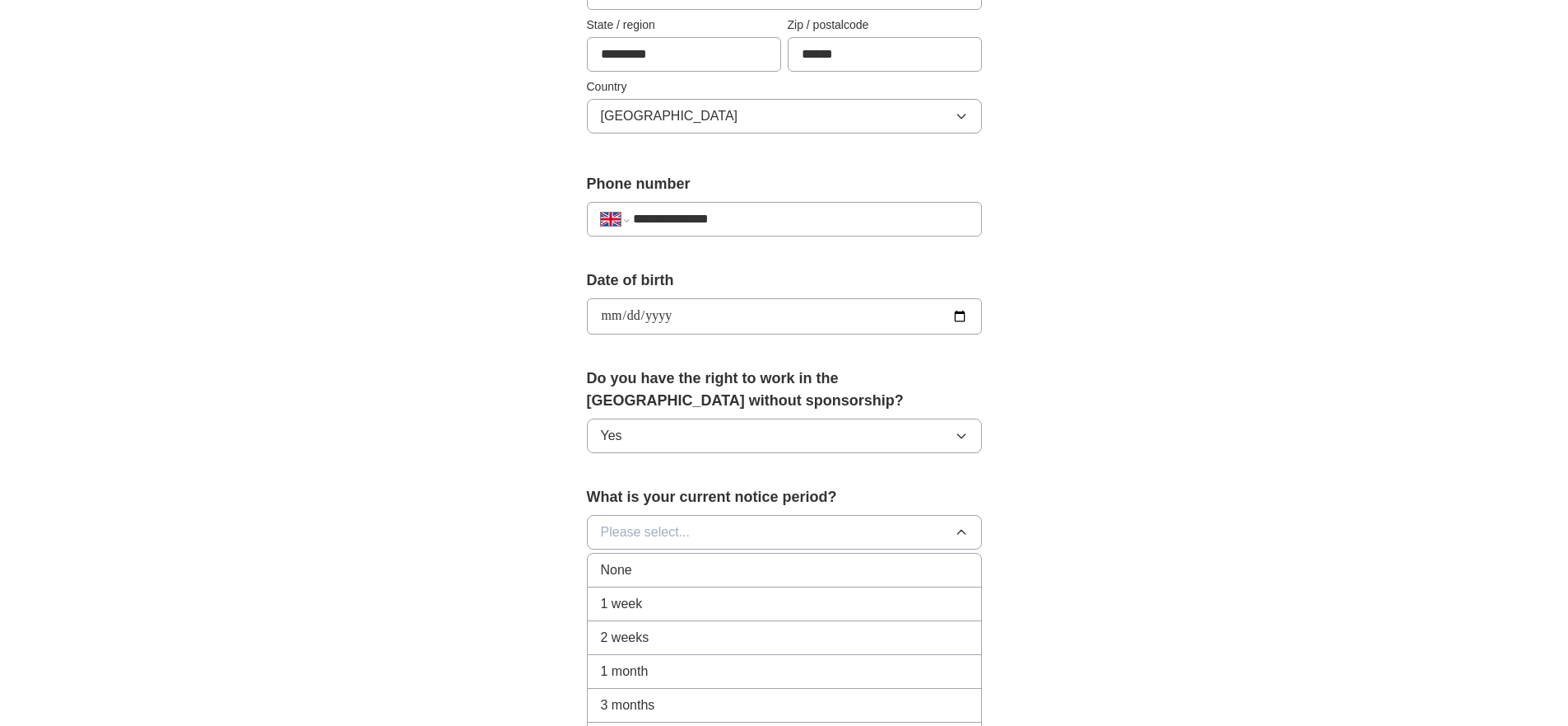
click at [668, 562] on div "None" at bounding box center [784, 570] width 367 height 20
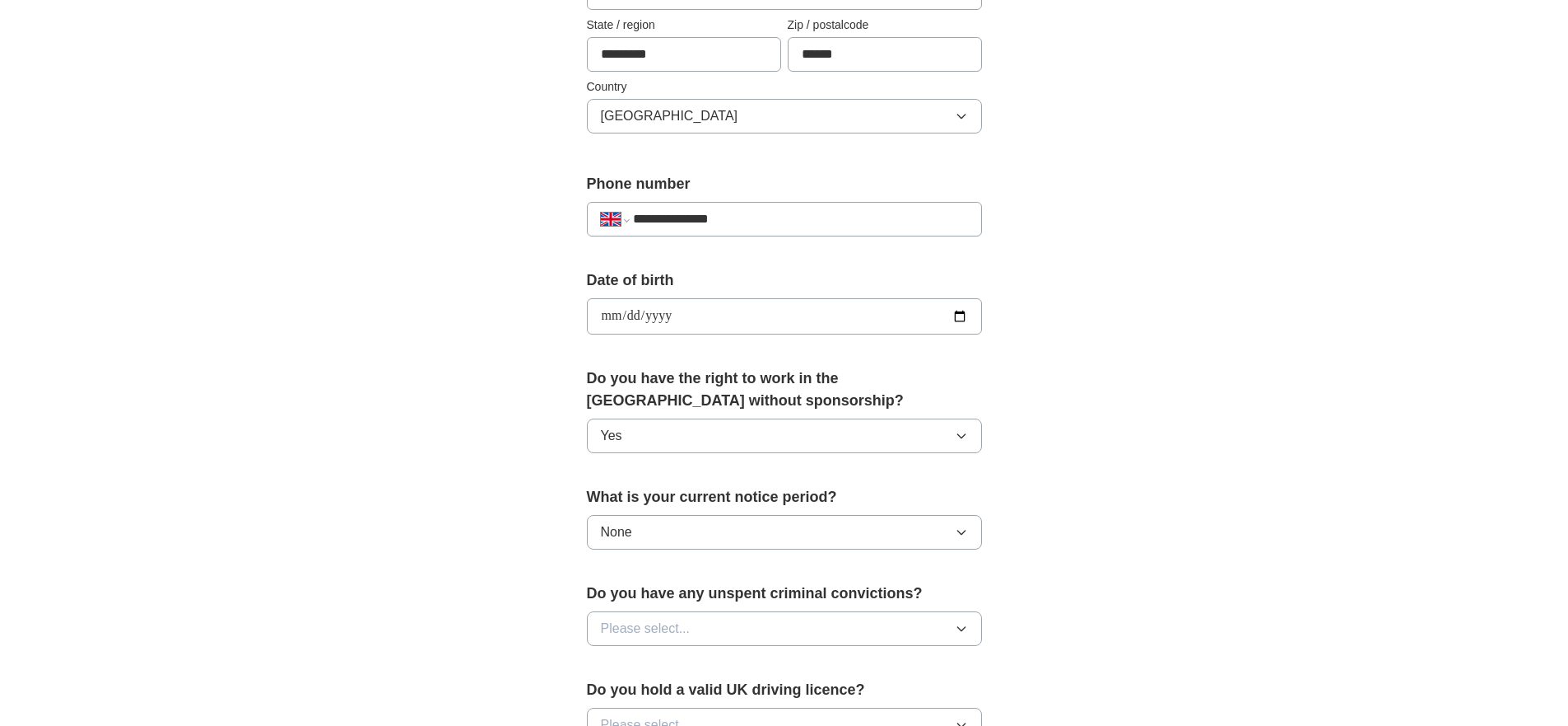
click at [702, 611] on button "Please select..." at bounding box center [784, 628] width 395 height 35
click at [649, 688] on li "No" at bounding box center [784, 700] width 393 height 34
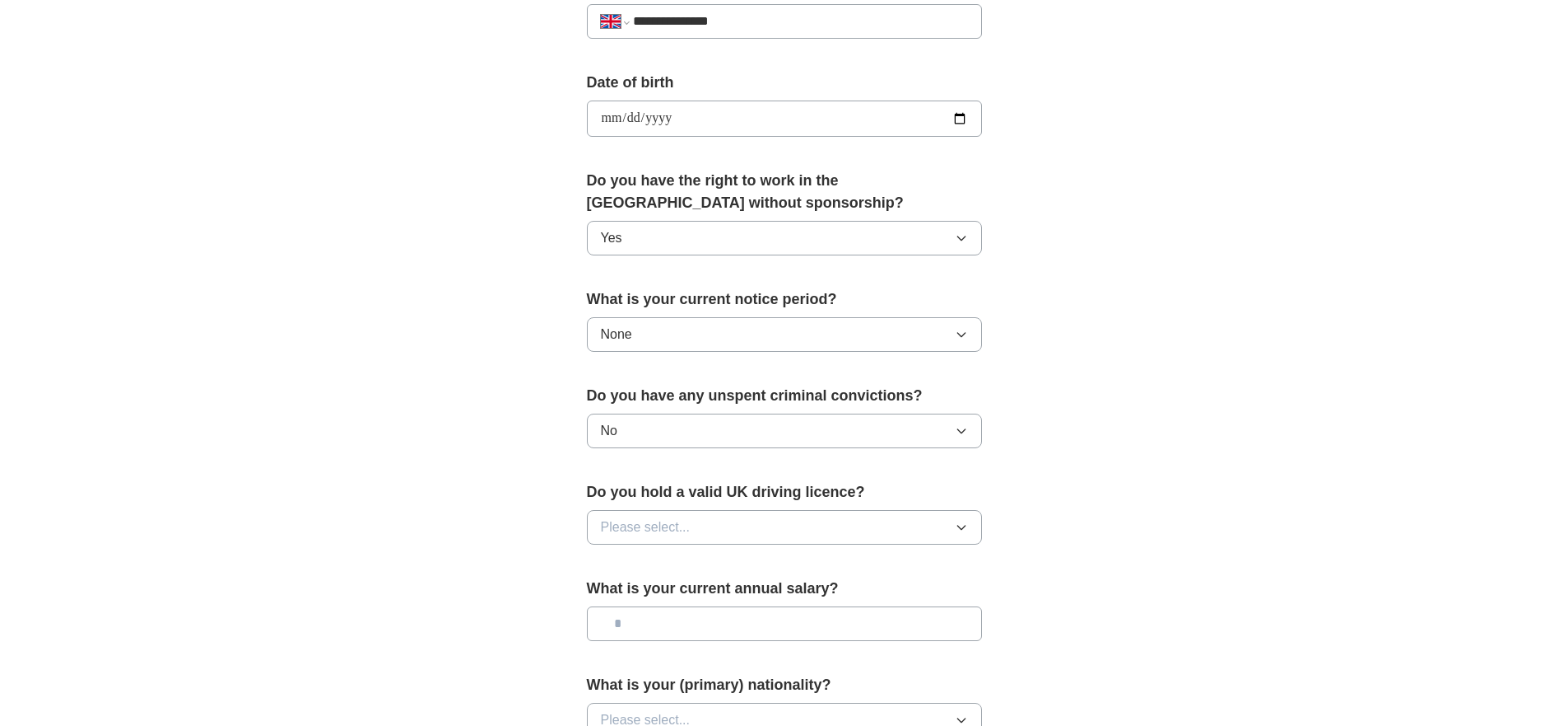
click at [688, 541] on button "Please select..." at bounding box center [784, 527] width 395 height 35
click at [653, 594] on div "No" at bounding box center [784, 599] width 367 height 20
click at [714, 613] on input "text" at bounding box center [784, 623] width 395 height 35
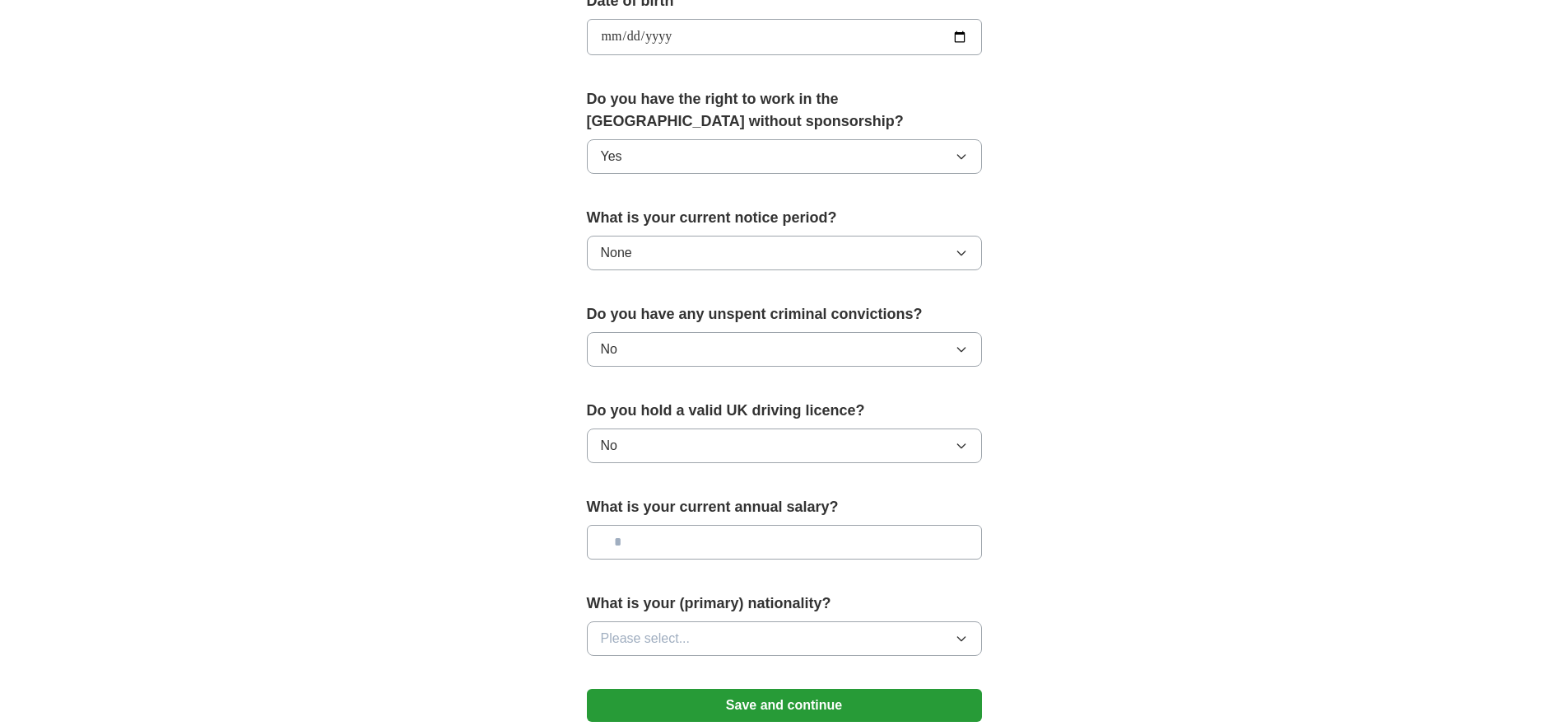
scroll to position [889, 0]
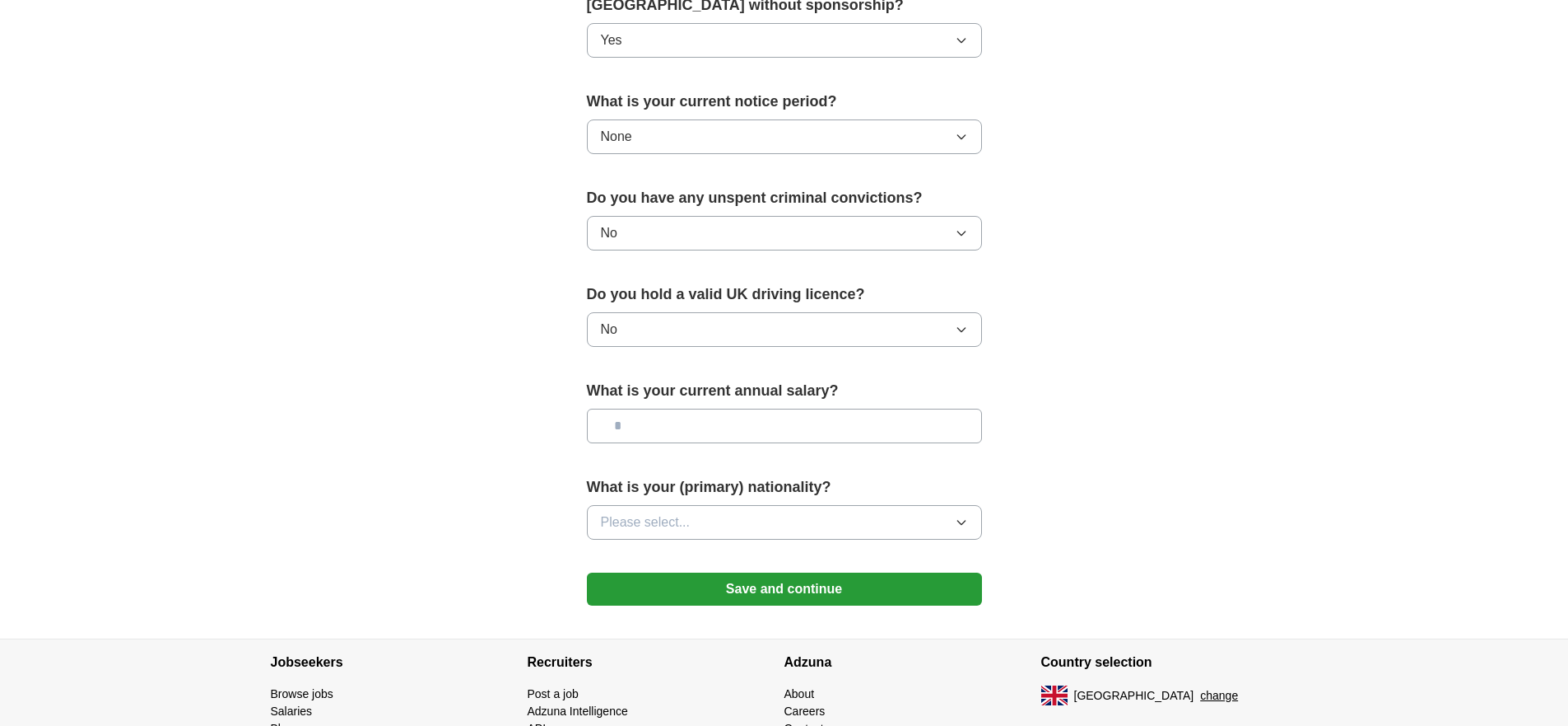
click at [782, 517] on button "Please select..." at bounding box center [784, 522] width 395 height 35
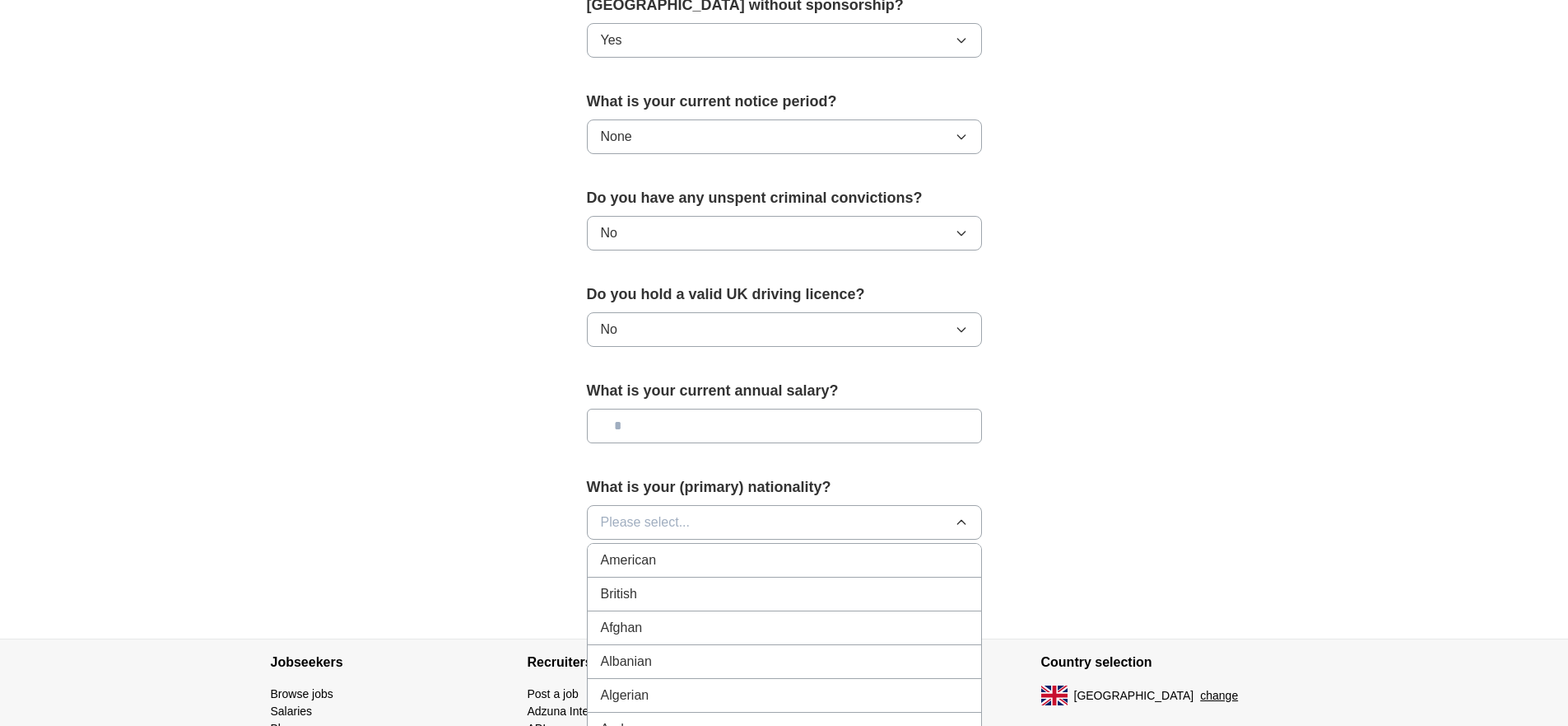
drag, startPoint x: 654, startPoint y: 598, endPoint x: 663, endPoint y: 599, distance: 9.1
click at [656, 598] on div "British" at bounding box center [784, 594] width 367 height 20
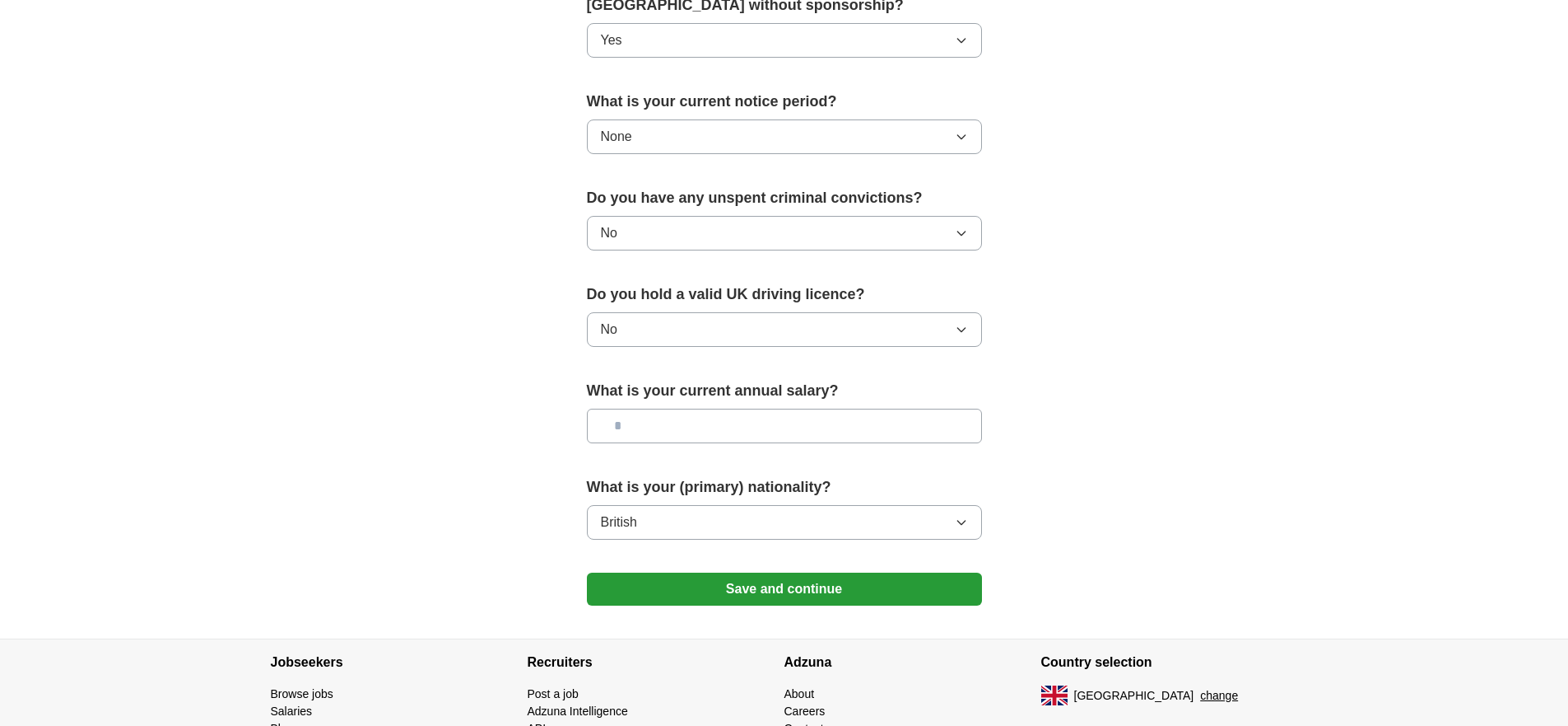
click at [753, 593] on button "Save and continue" at bounding box center [784, 589] width 395 height 33
